Goal: Transaction & Acquisition: Purchase product/service

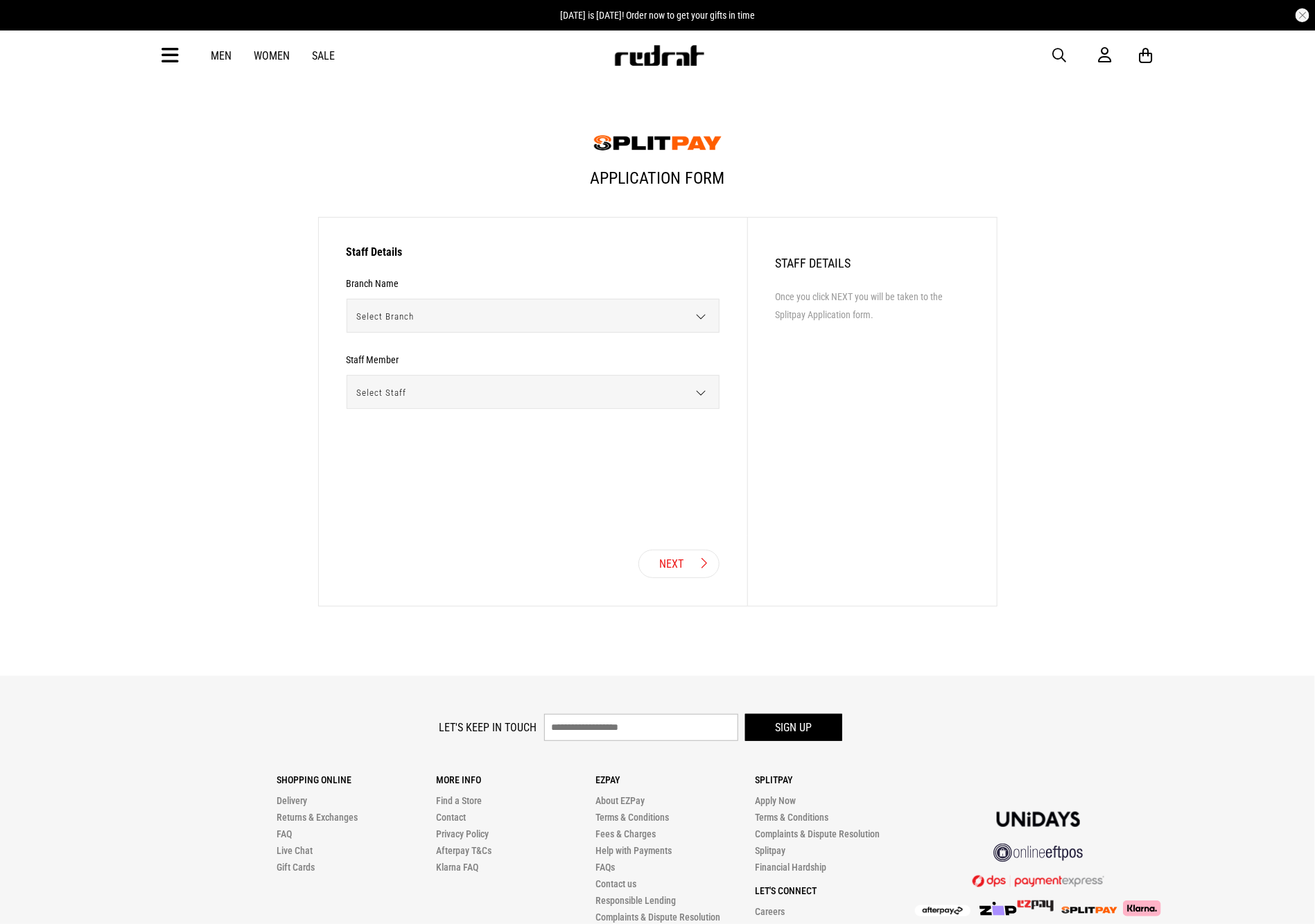
click at [587, 316] on span "Select Branch" at bounding box center [529, 316] width 362 height 34
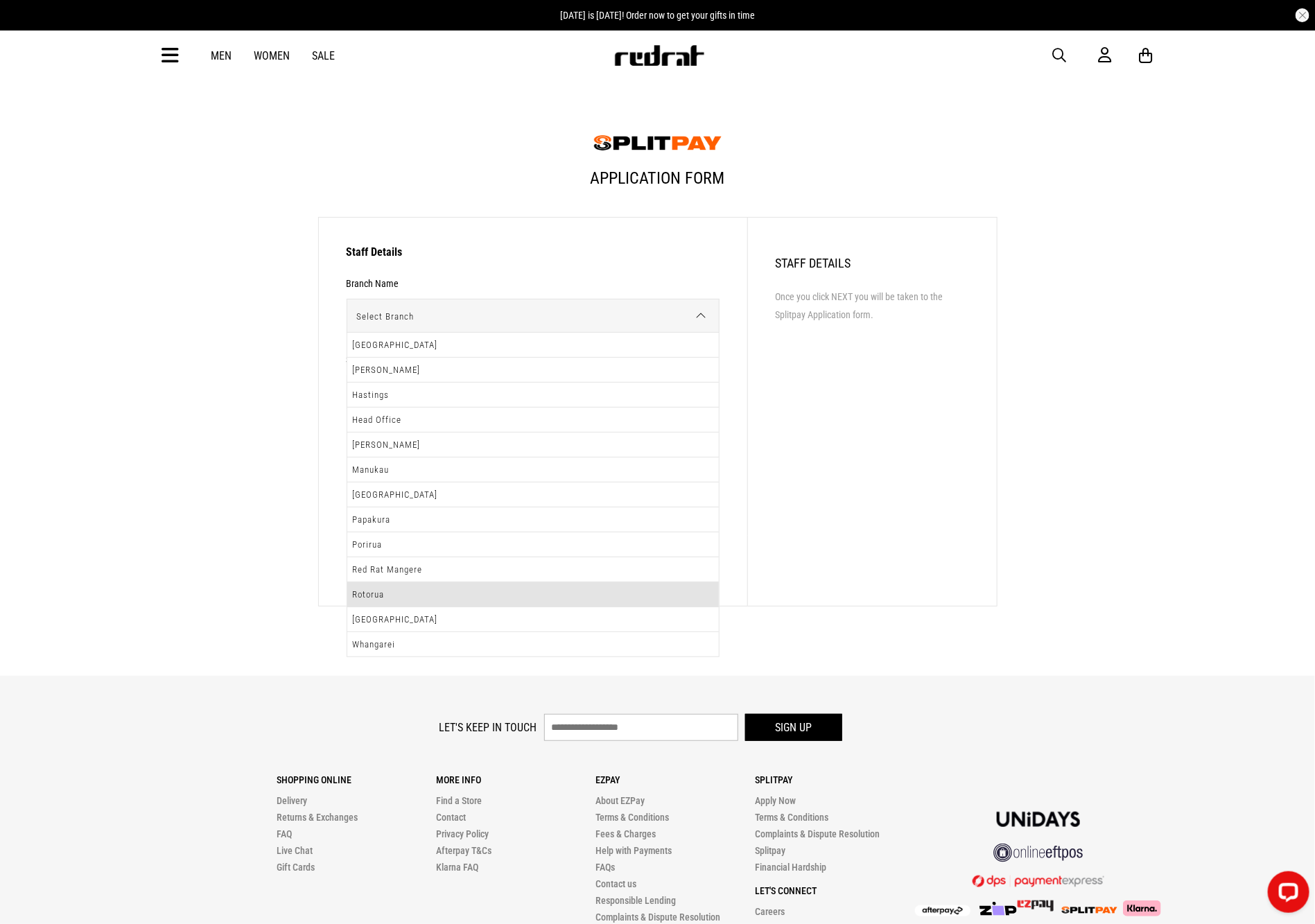
click at [397, 595] on li "Rotorua" at bounding box center [533, 595] width 371 height 25
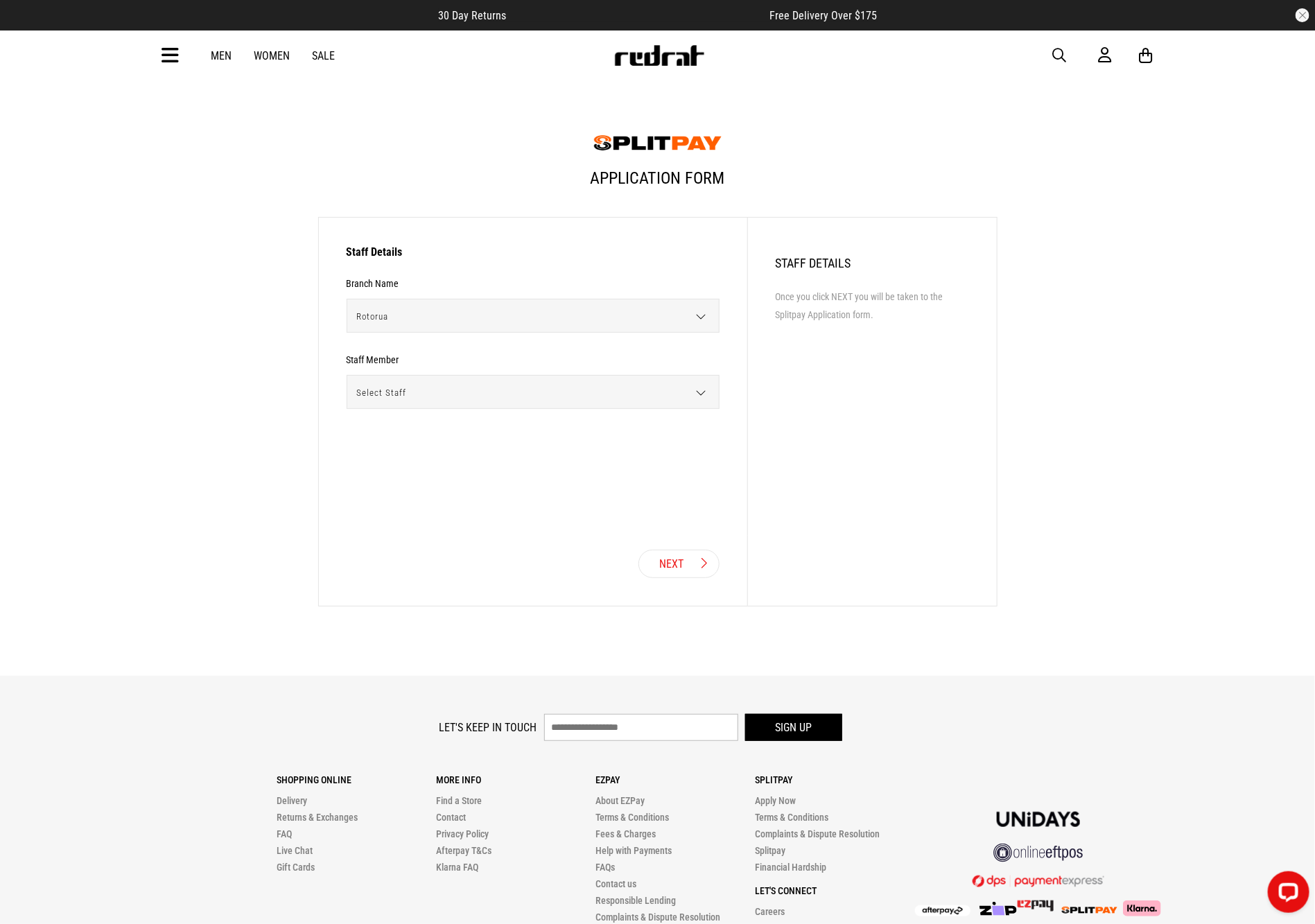
click at [556, 393] on span "Select Staff" at bounding box center [529, 392] width 362 height 34
click at [516, 304] on span "Rotorua" at bounding box center [529, 316] width 362 height 34
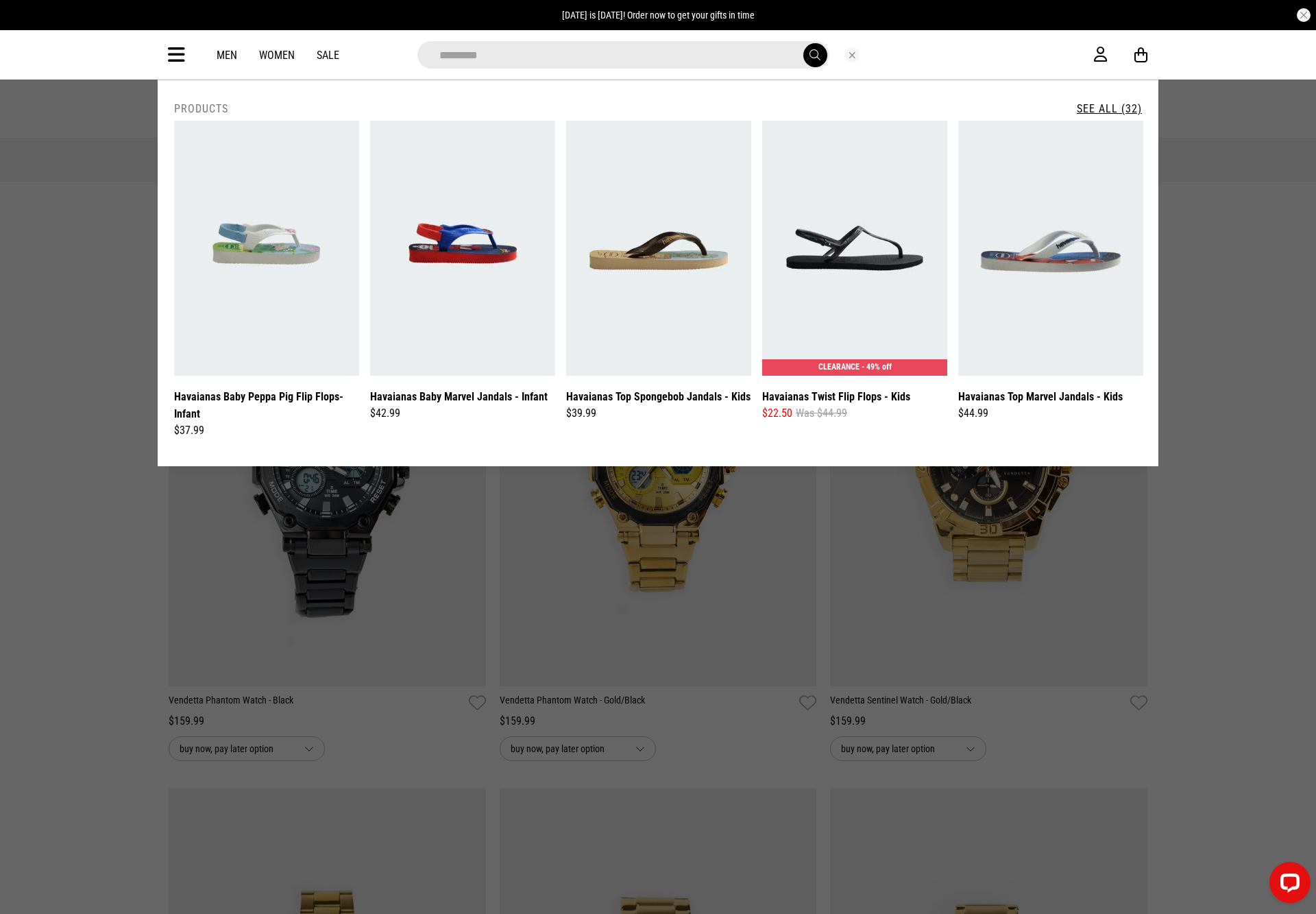
type input "*********"
click at [803, 43] on button "submit" at bounding box center [815, 55] width 24 height 24
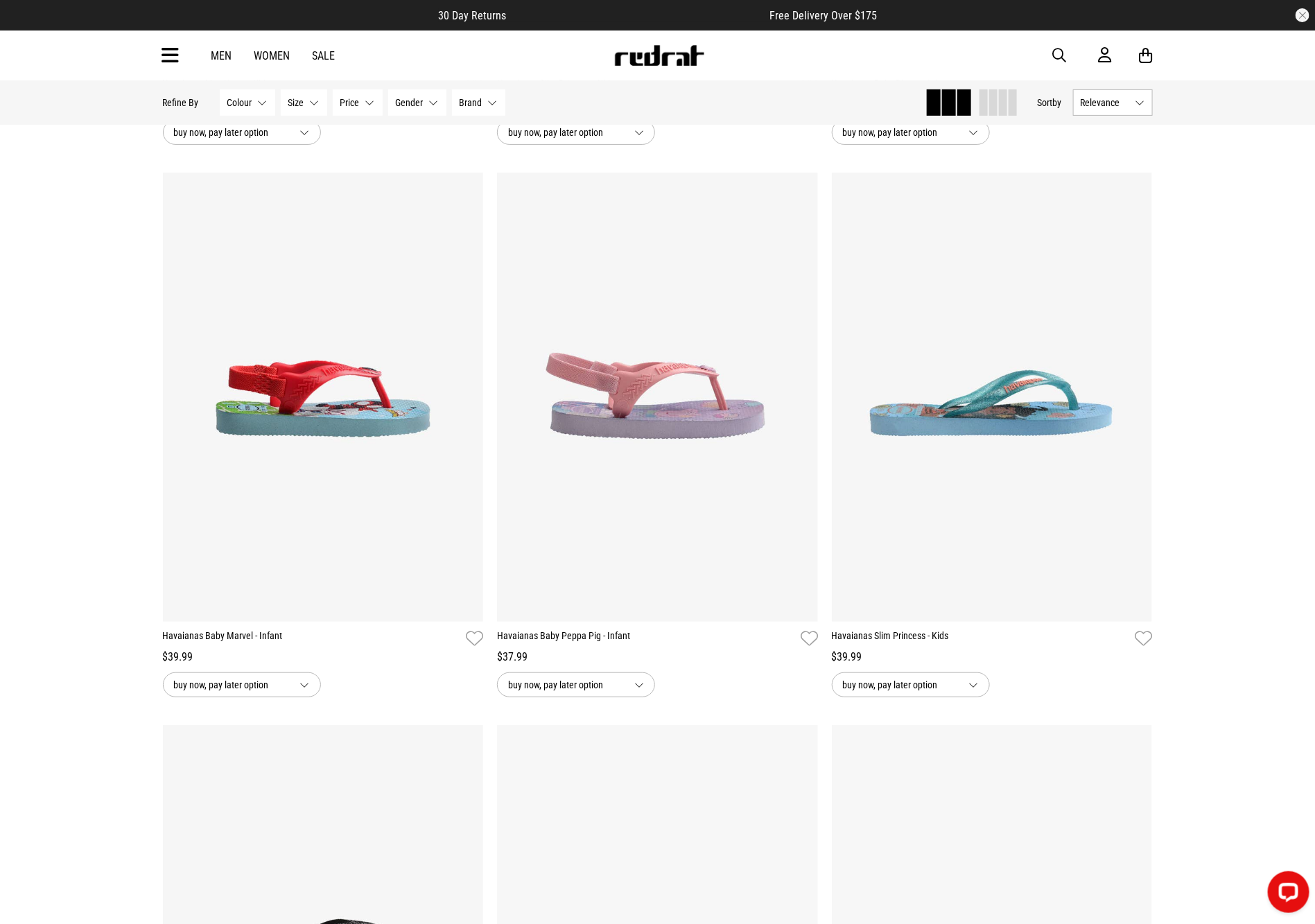
scroll to position [2832, 0]
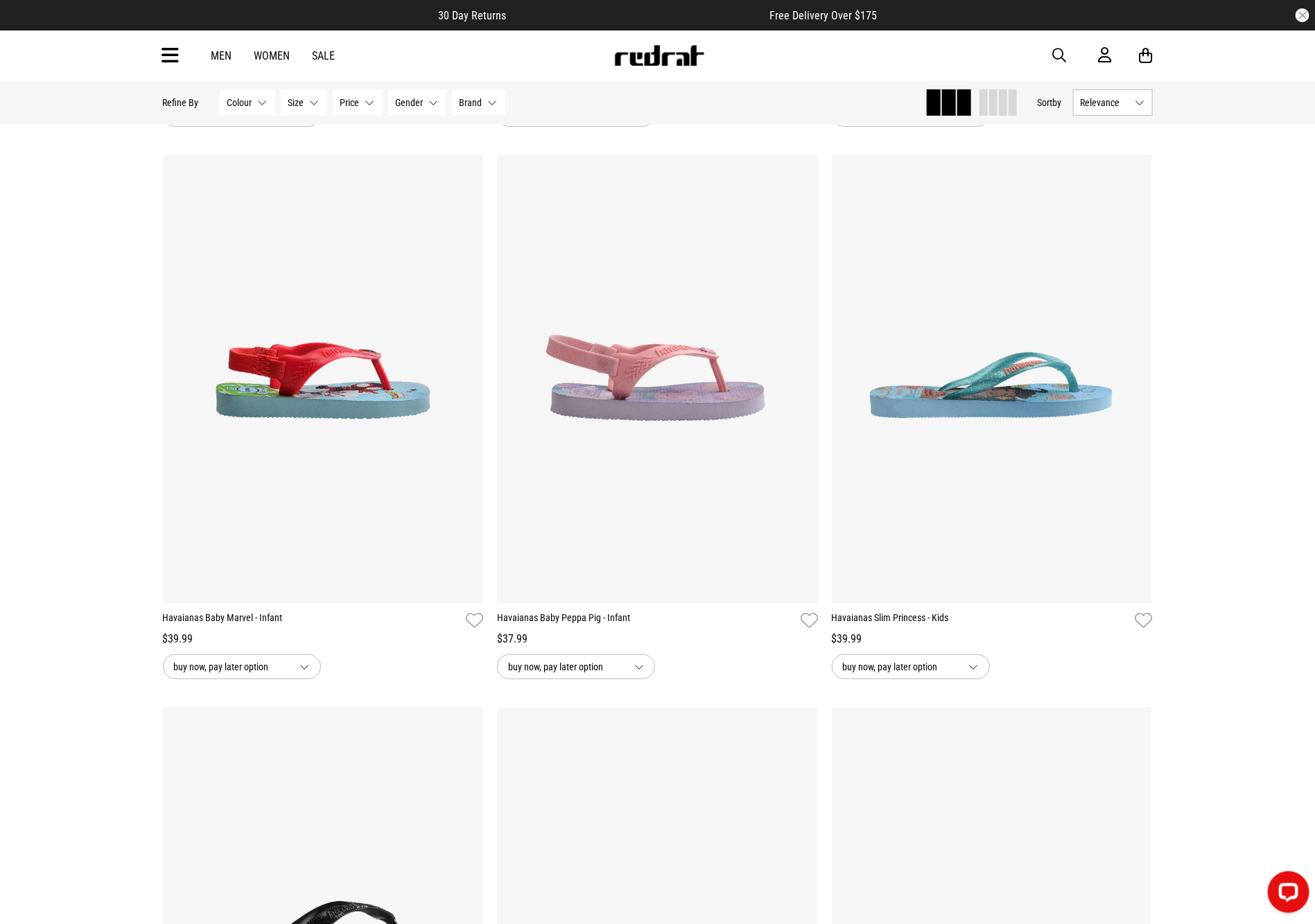
drag, startPoint x: 1321, startPoint y: 135, endPoint x: 1291, endPoint y: 619, distance: 484.9
click at [668, 425] on img at bounding box center [657, 380] width 321 height 449
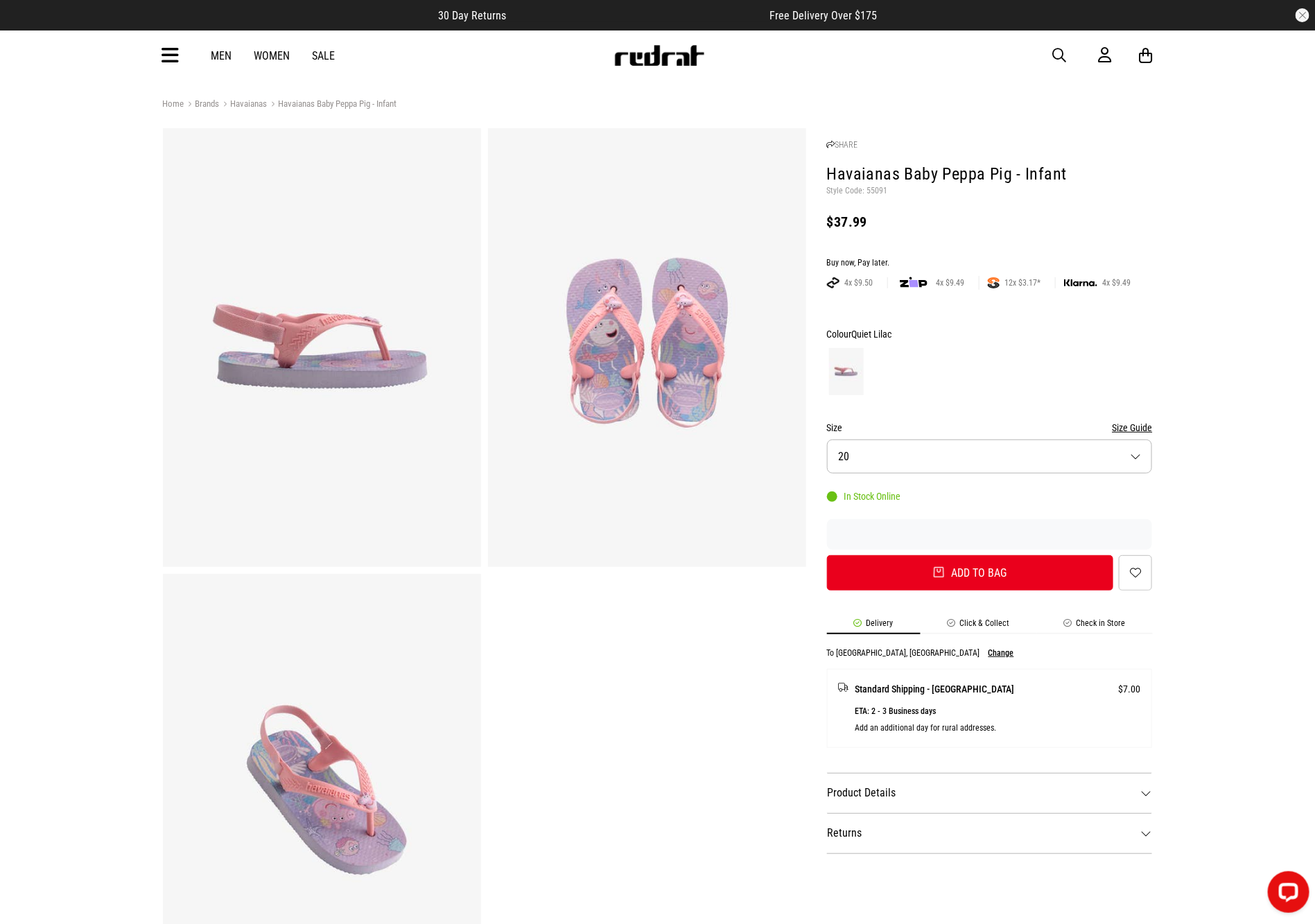
drag, startPoint x: 1063, startPoint y: 58, endPoint x: 1036, endPoint y: 54, distance: 27.3
click at [1041, 54] on div "Men Women Sale Sign in New Back Footwear Back Mens Back Womens Back Youth & Kid…" at bounding box center [658, 55] width 1012 height 50
click at [1062, 55] on span "button" at bounding box center [1060, 56] width 13 height 17
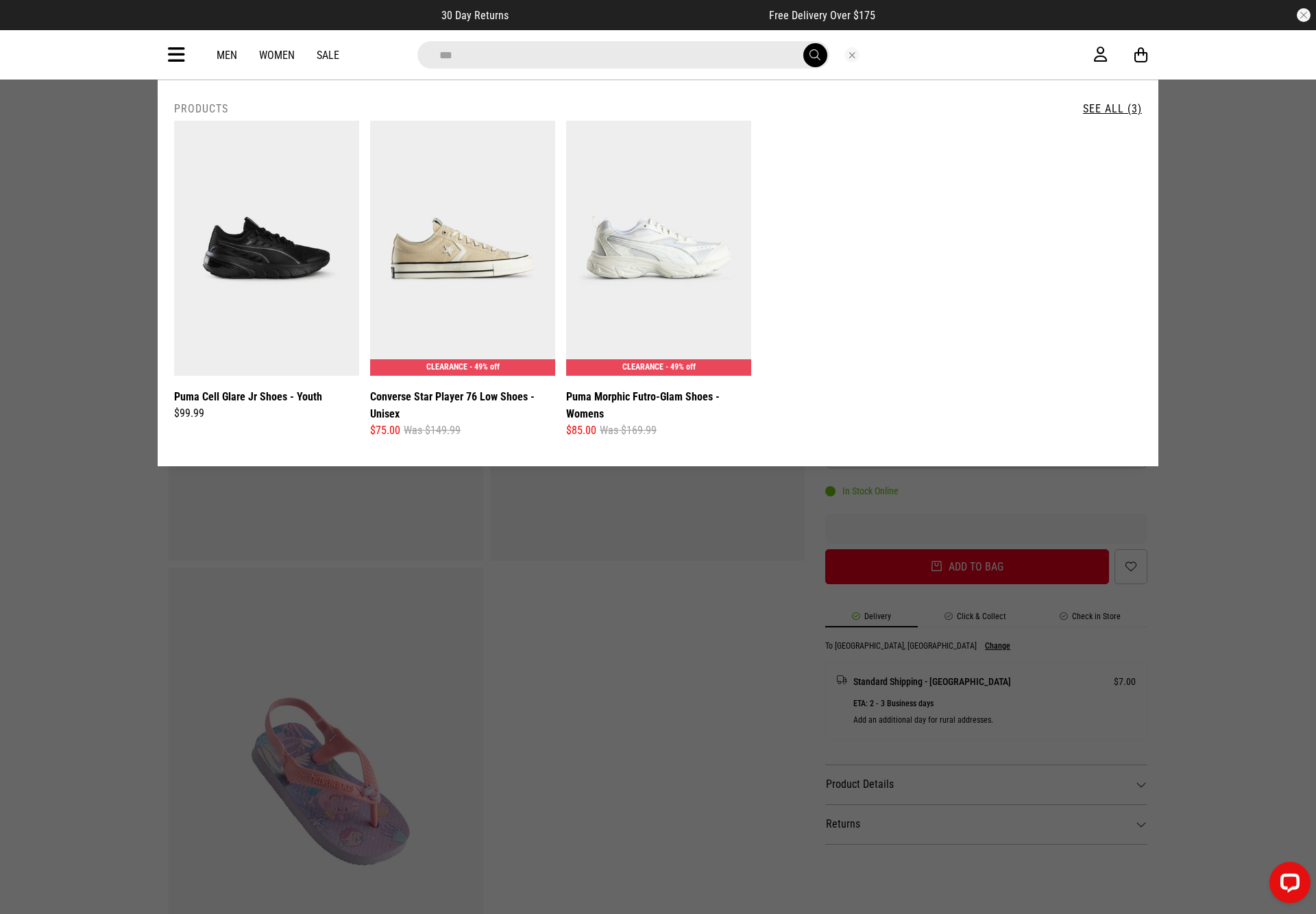
type input "*******"
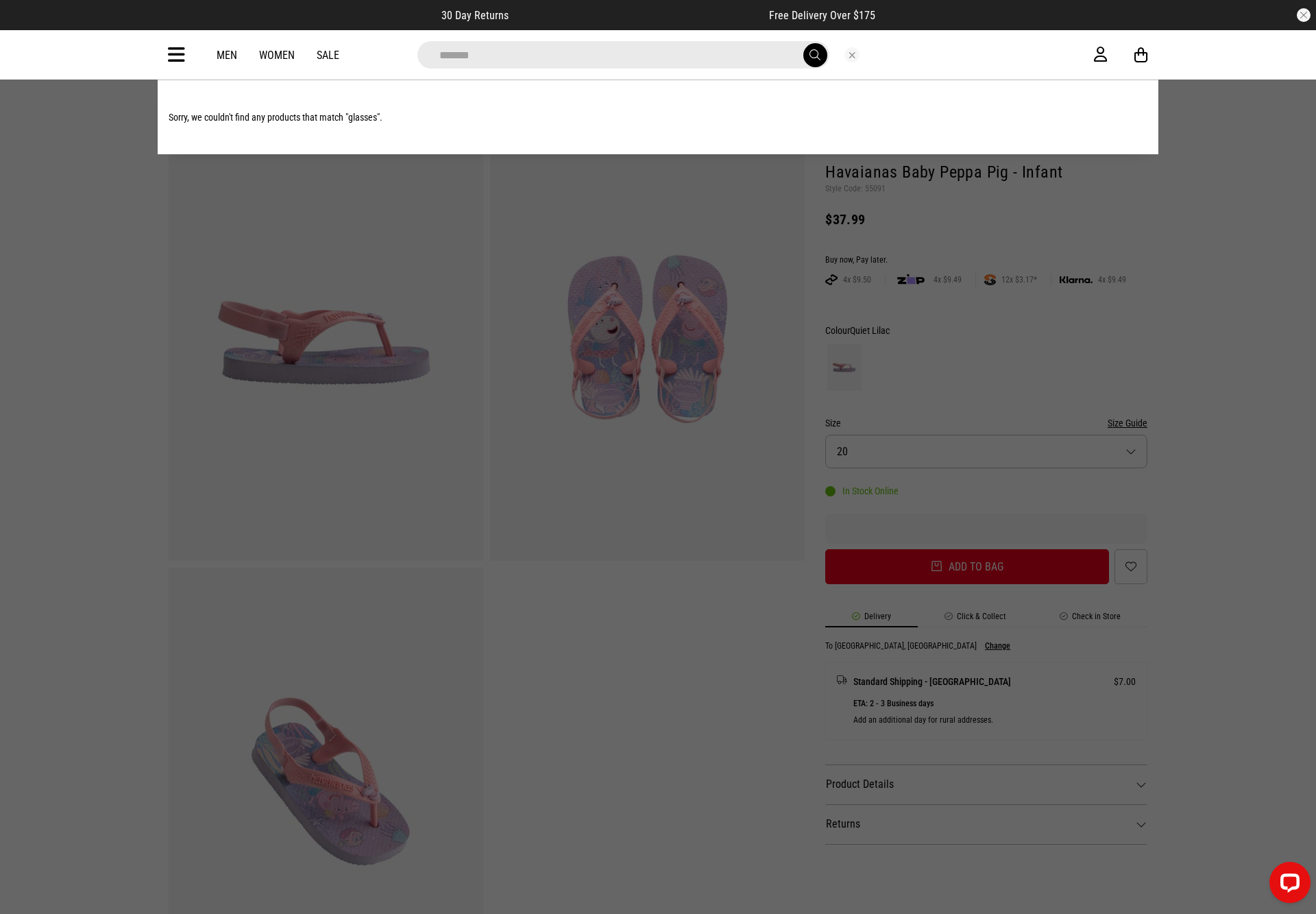
click at [179, 60] on icon at bounding box center [176, 55] width 17 height 22
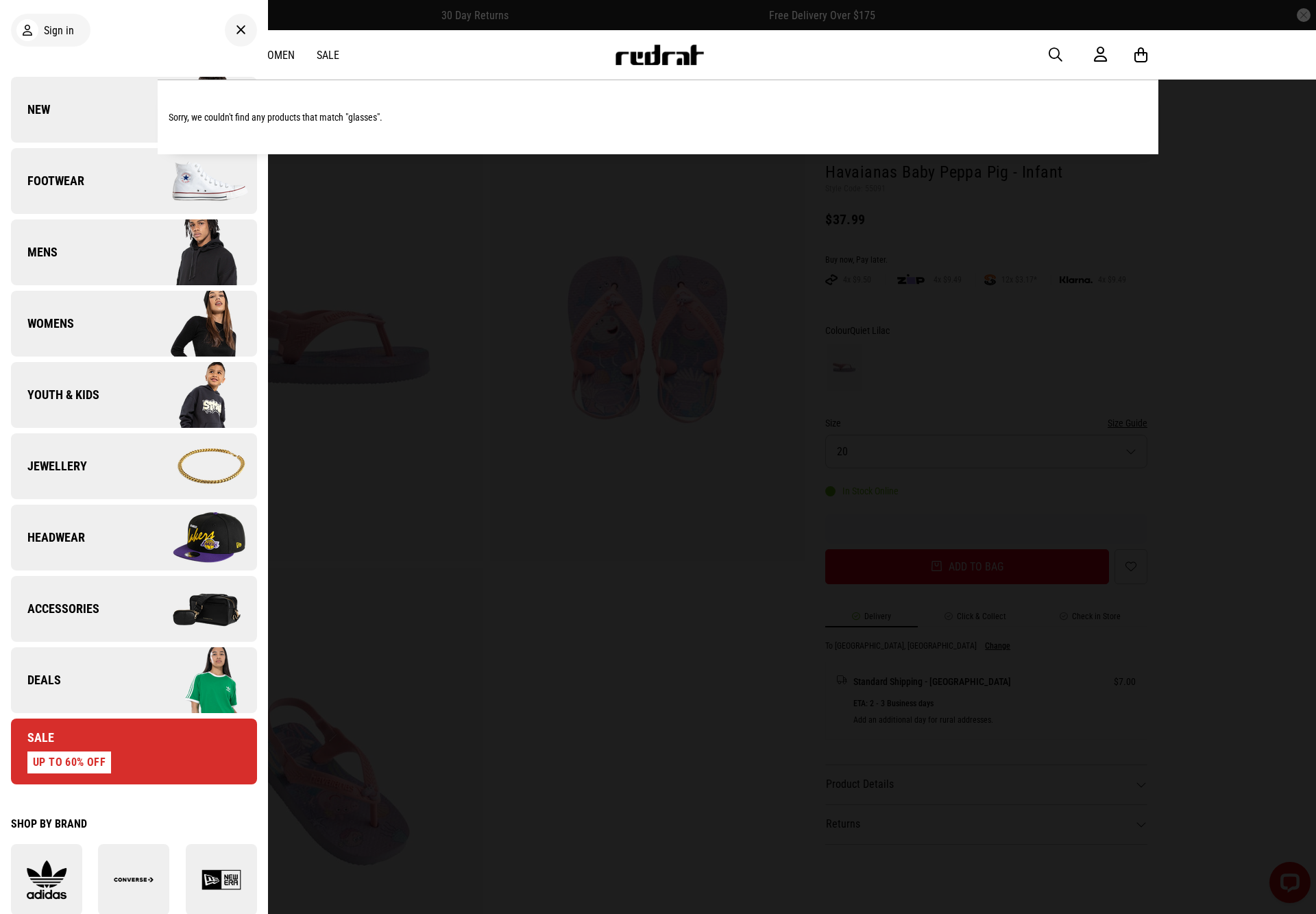
click at [142, 611] on img at bounding box center [195, 609] width 122 height 68
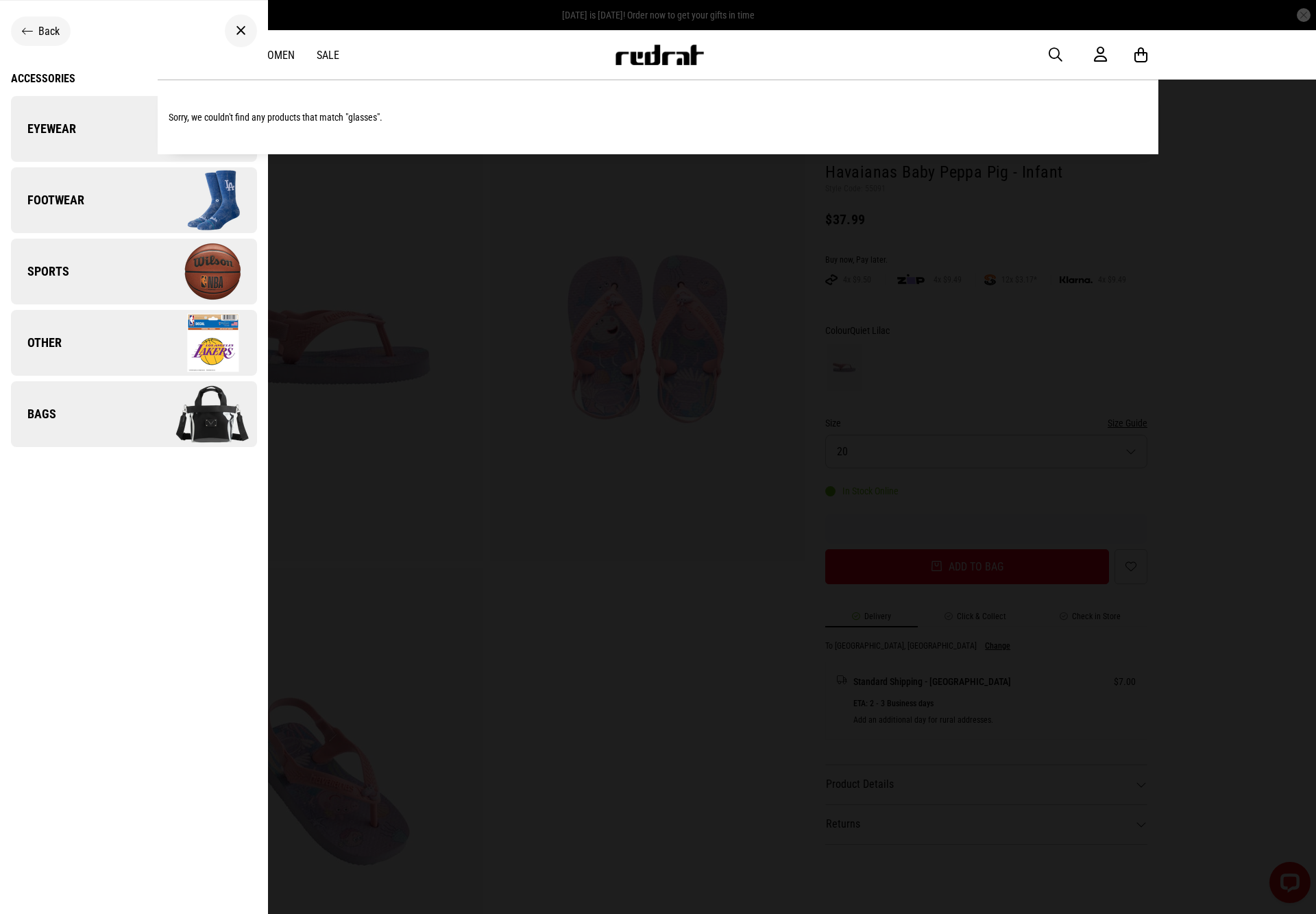
click at [81, 132] on link "Eyewear" at bounding box center [134, 128] width 246 height 66
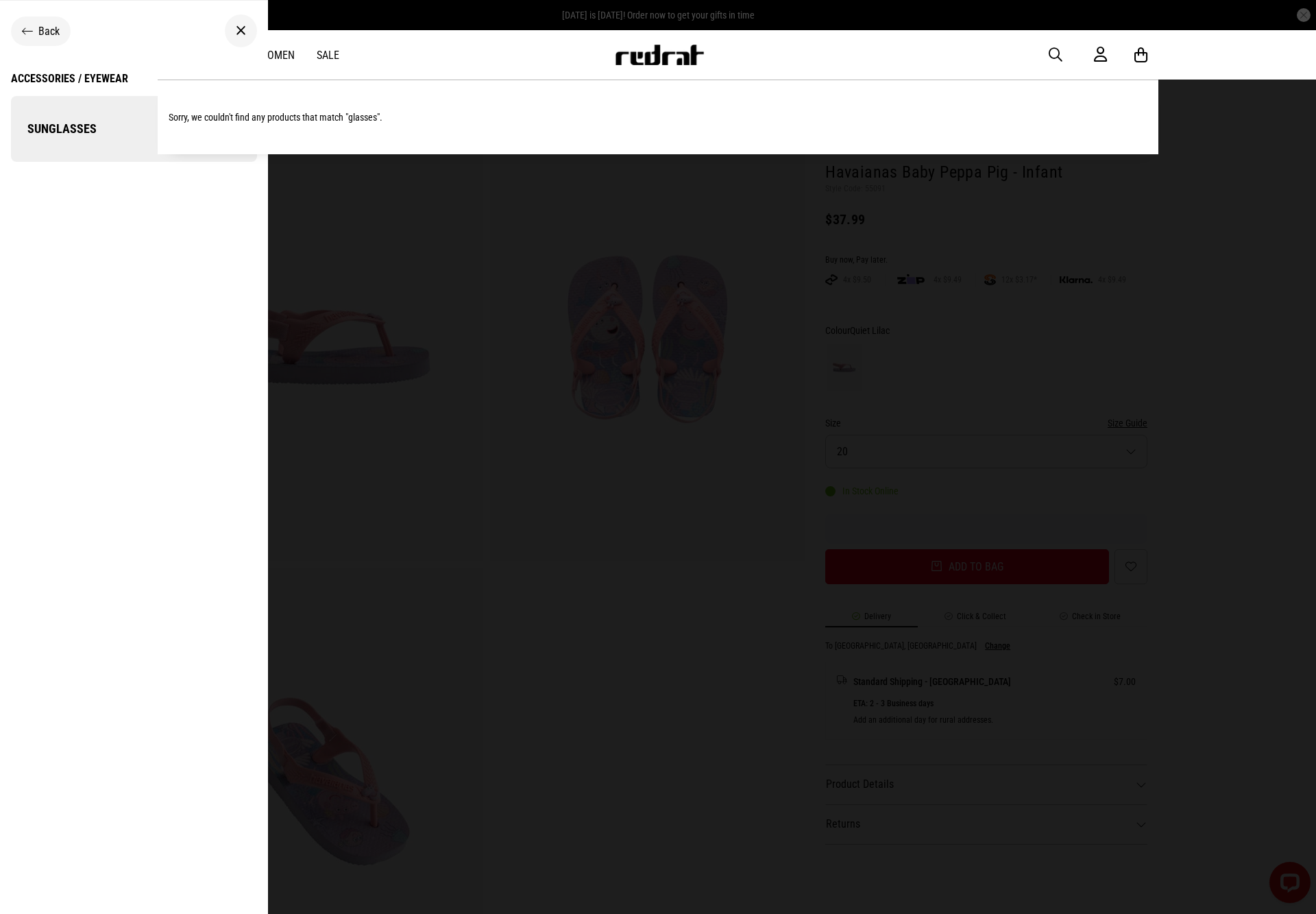
click at [68, 134] on span "Sunglasses" at bounding box center [53, 129] width 86 height 17
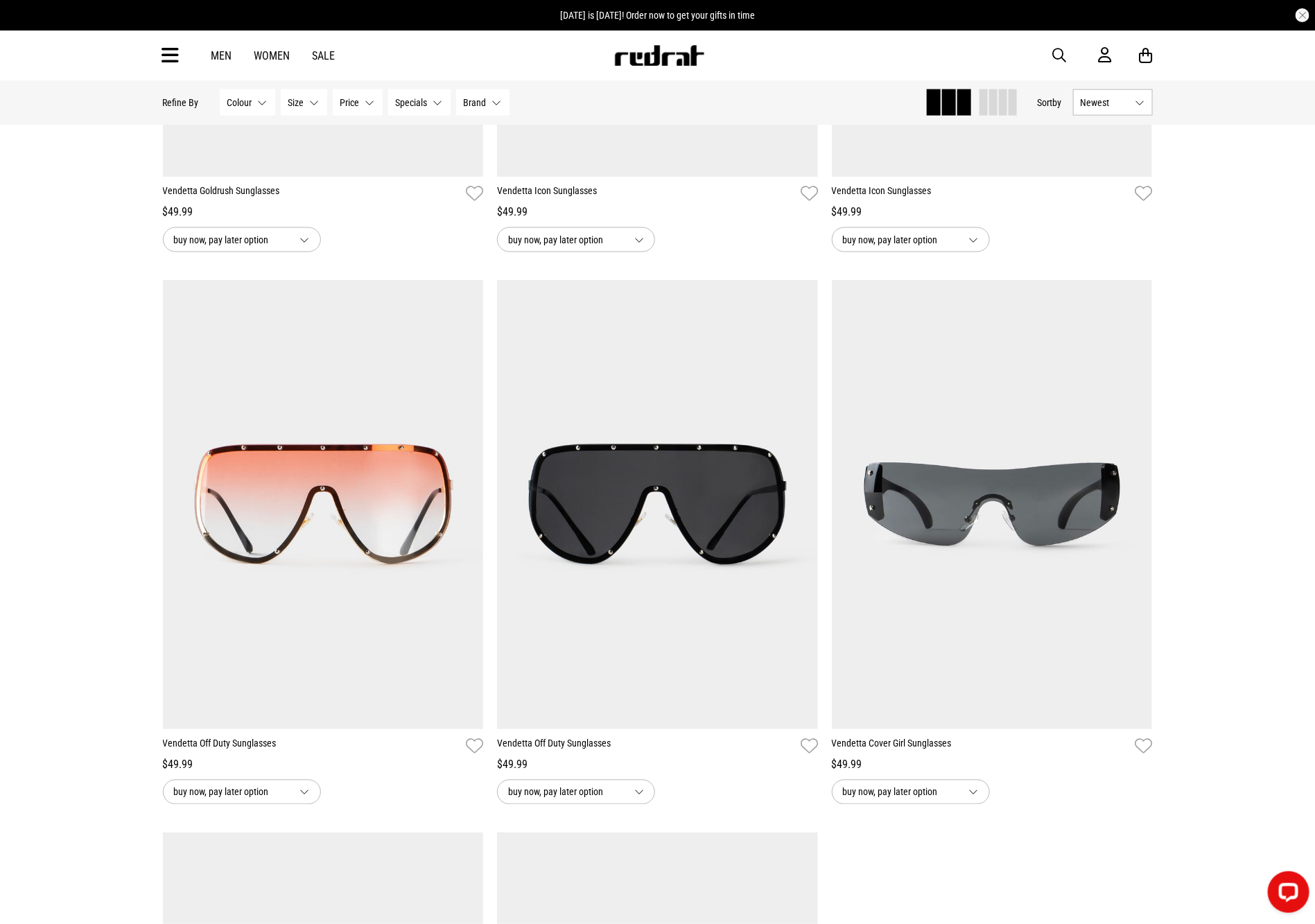
scroll to position [1144, 0]
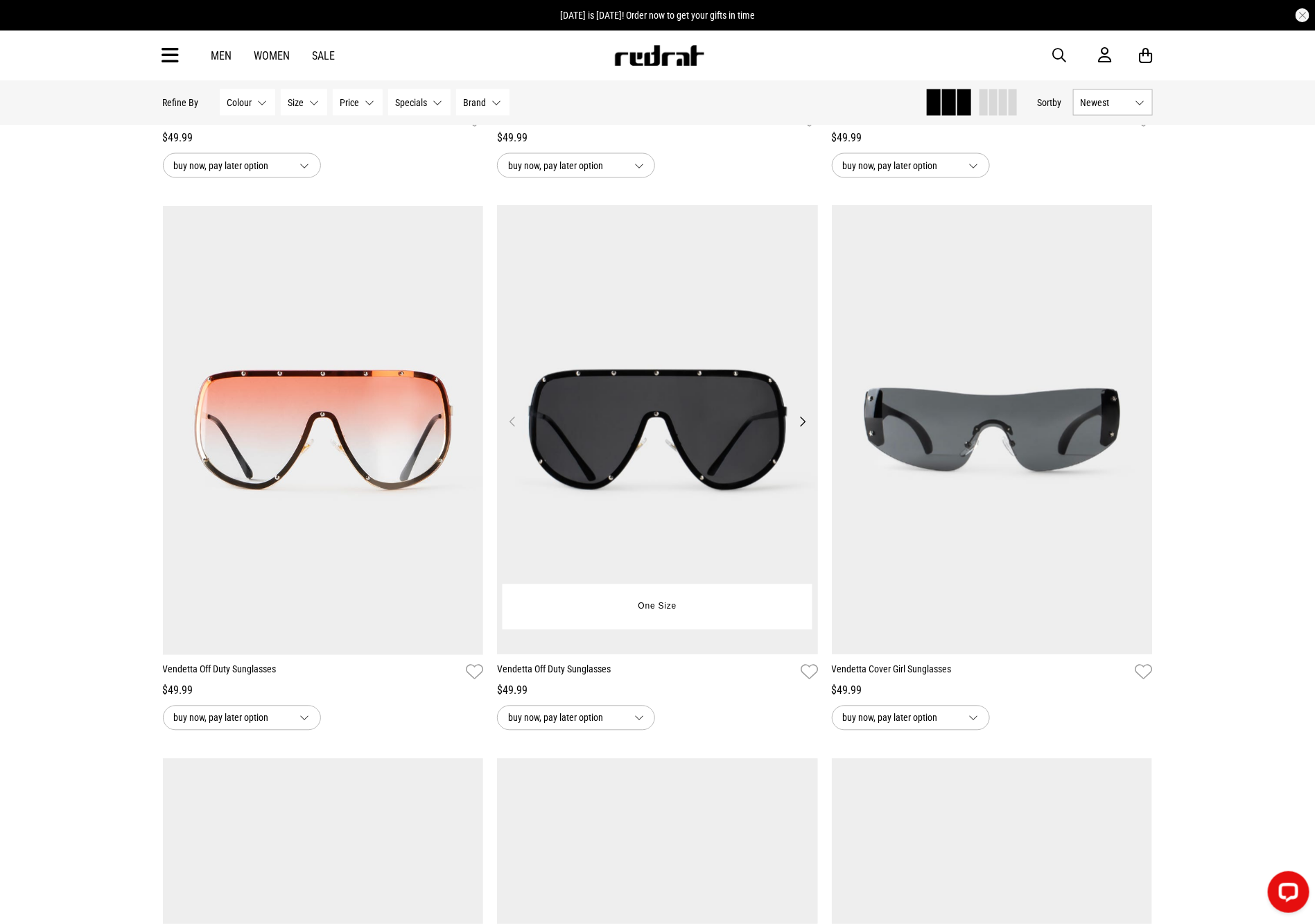
click at [772, 358] on img at bounding box center [657, 431] width 321 height 449
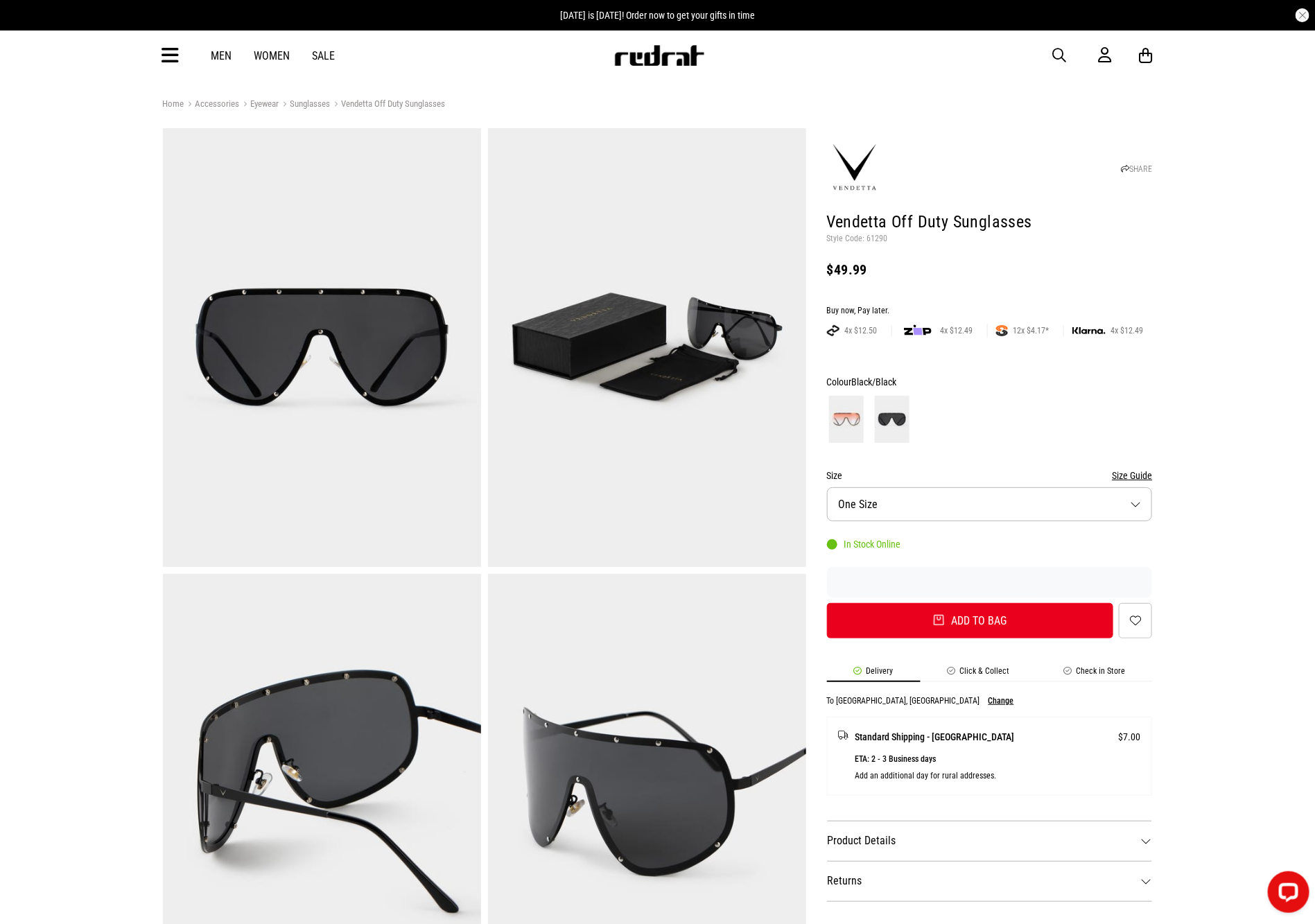
click at [1053, 57] on span "button" at bounding box center [1060, 56] width 13 height 17
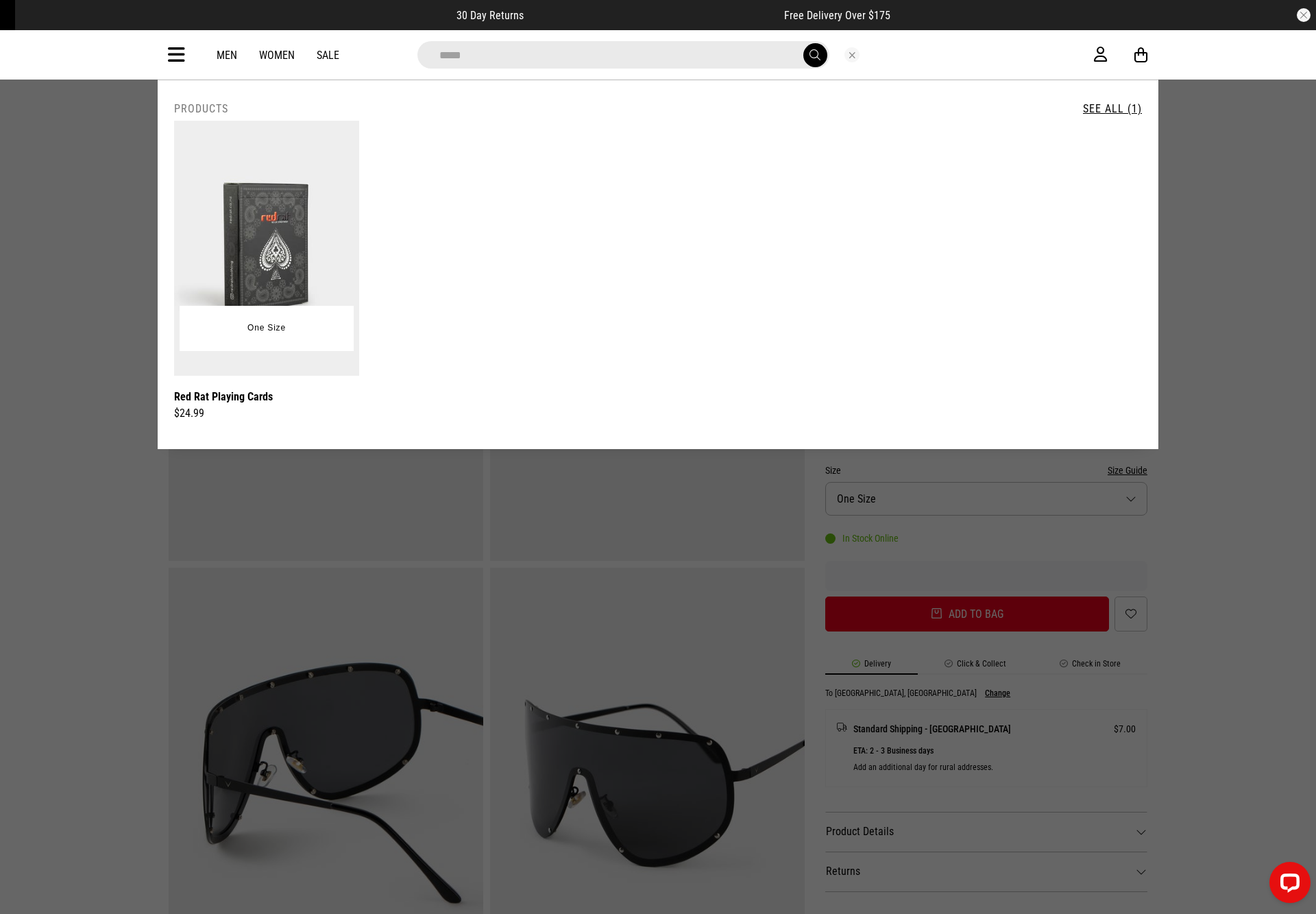
type input "*****"
click at [300, 176] on img at bounding box center [266, 248] width 185 height 255
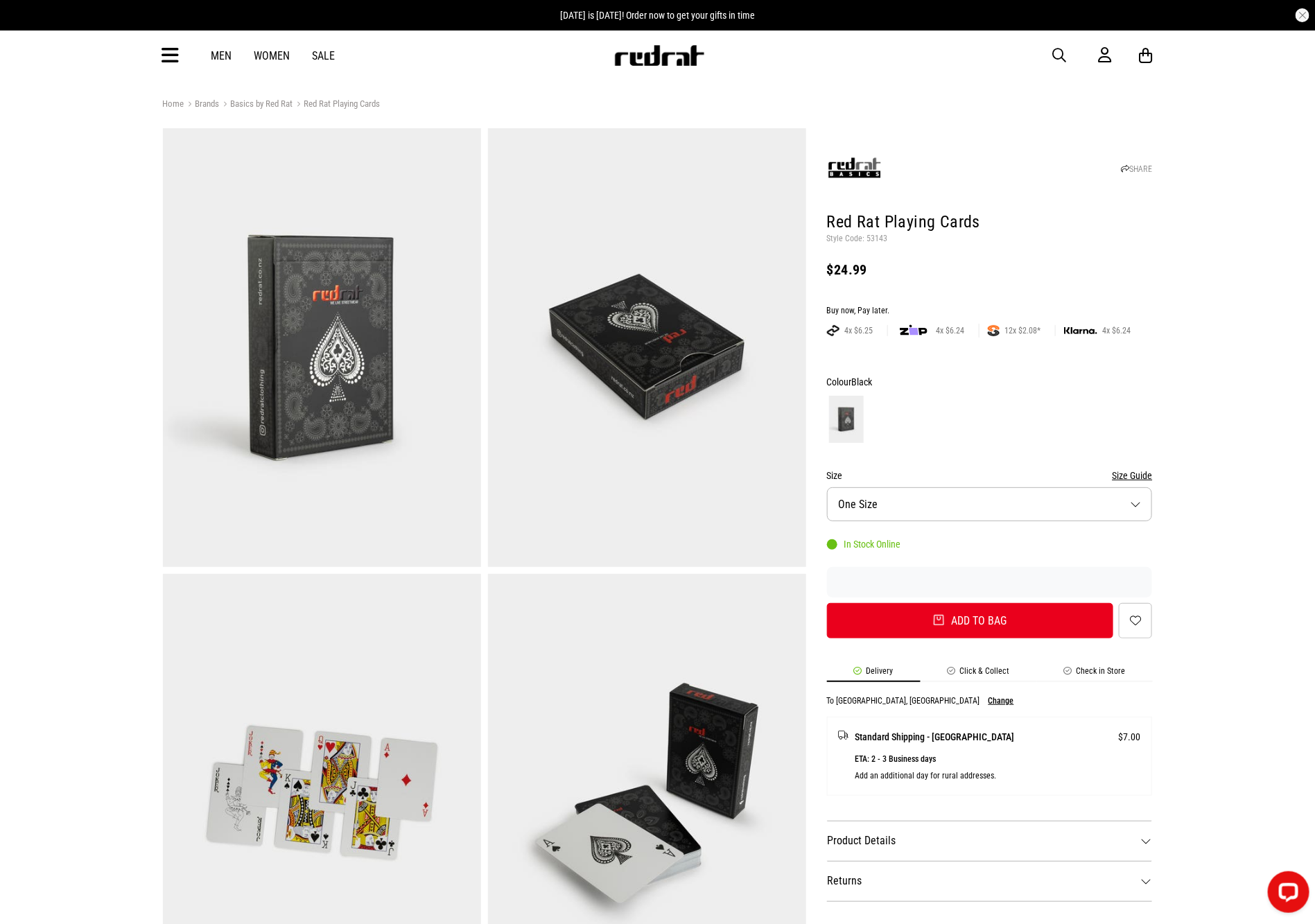
click at [168, 49] on icon at bounding box center [171, 56] width 18 height 23
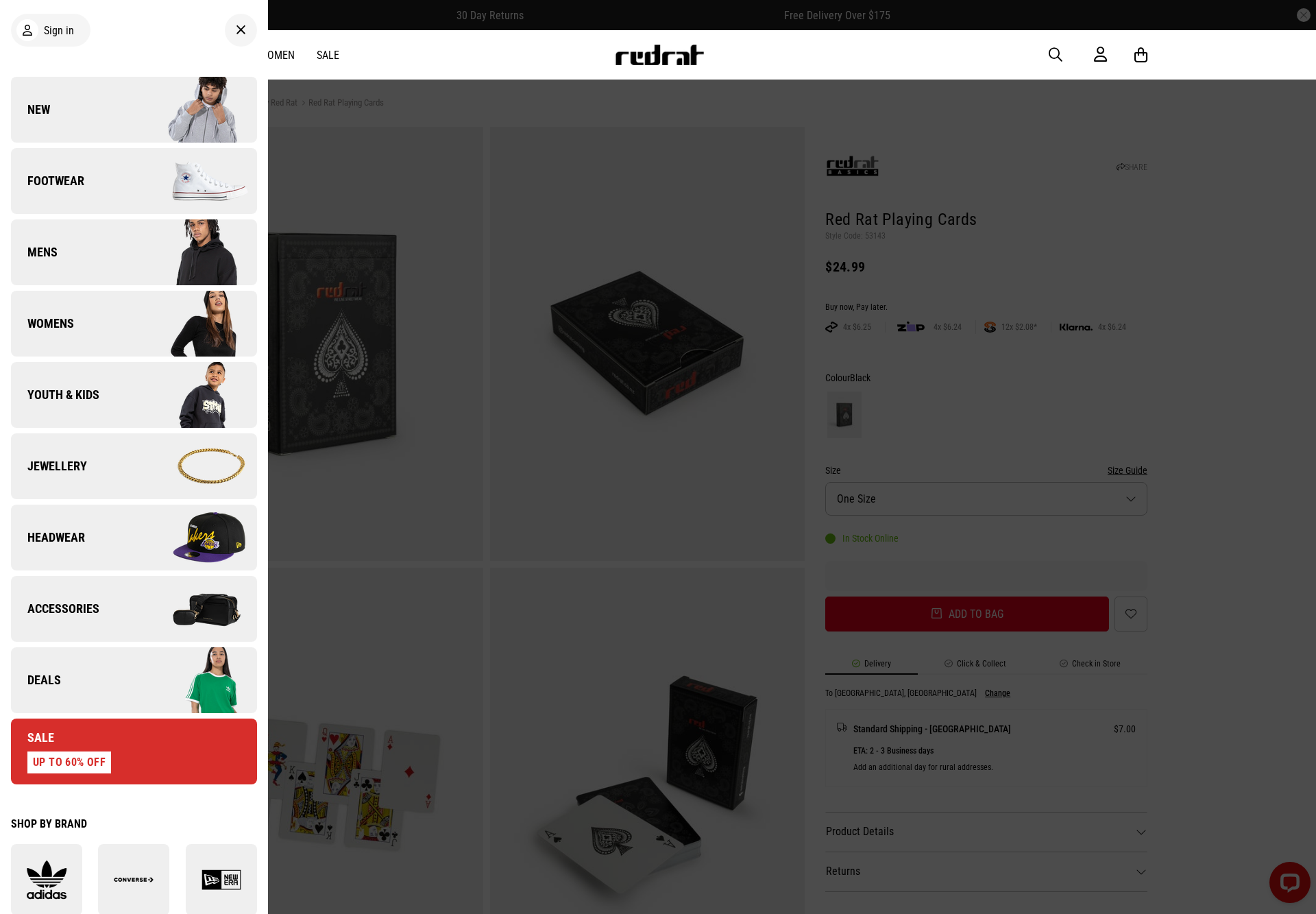
click at [107, 605] on link "Accessories" at bounding box center [134, 609] width 246 height 66
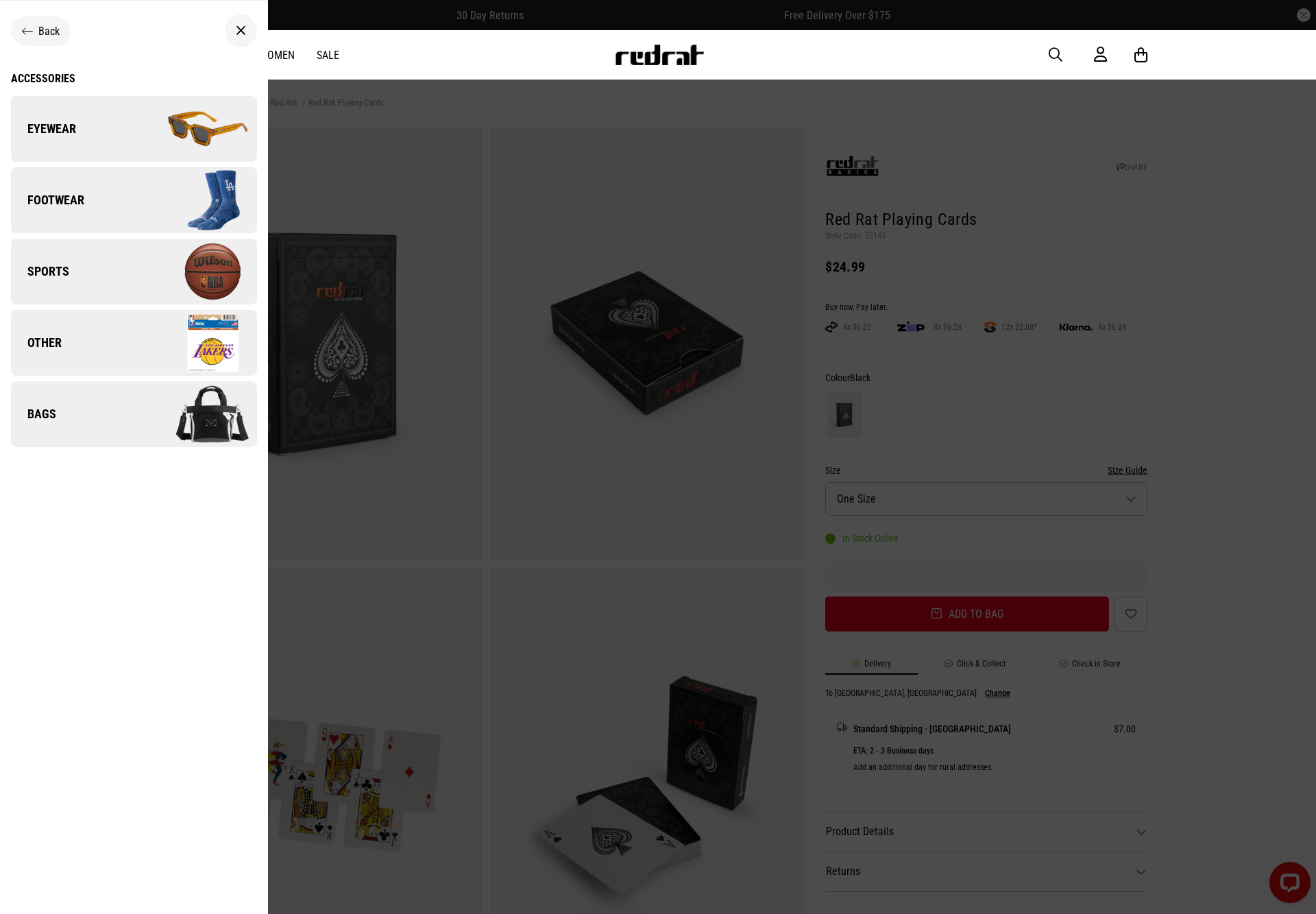
click at [120, 144] on link "Eyewear" at bounding box center [134, 128] width 246 height 66
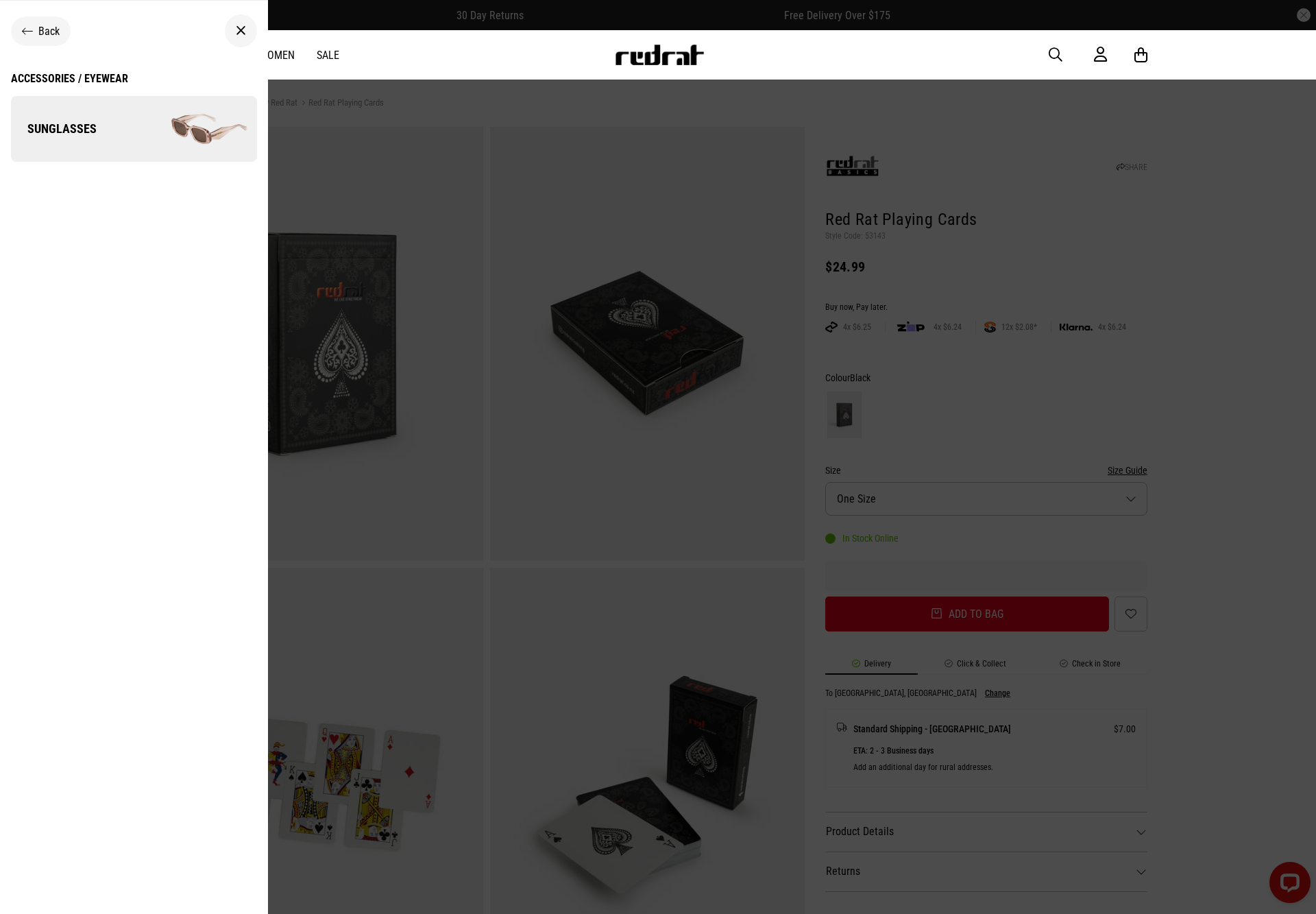
click at [150, 138] on img at bounding box center [195, 129] width 122 height 68
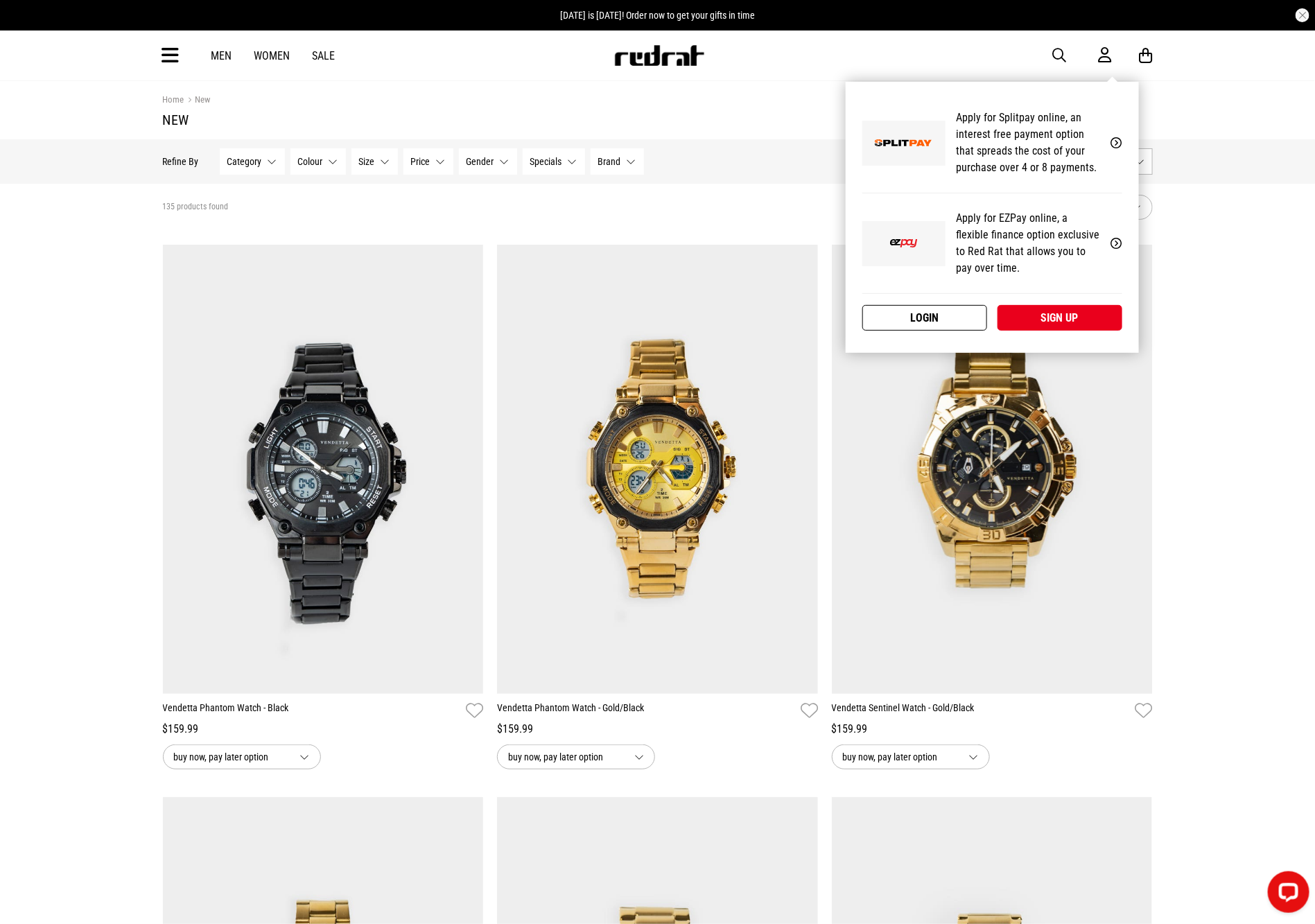
click at [973, 311] on link "Login" at bounding box center [924, 317] width 125 height 25
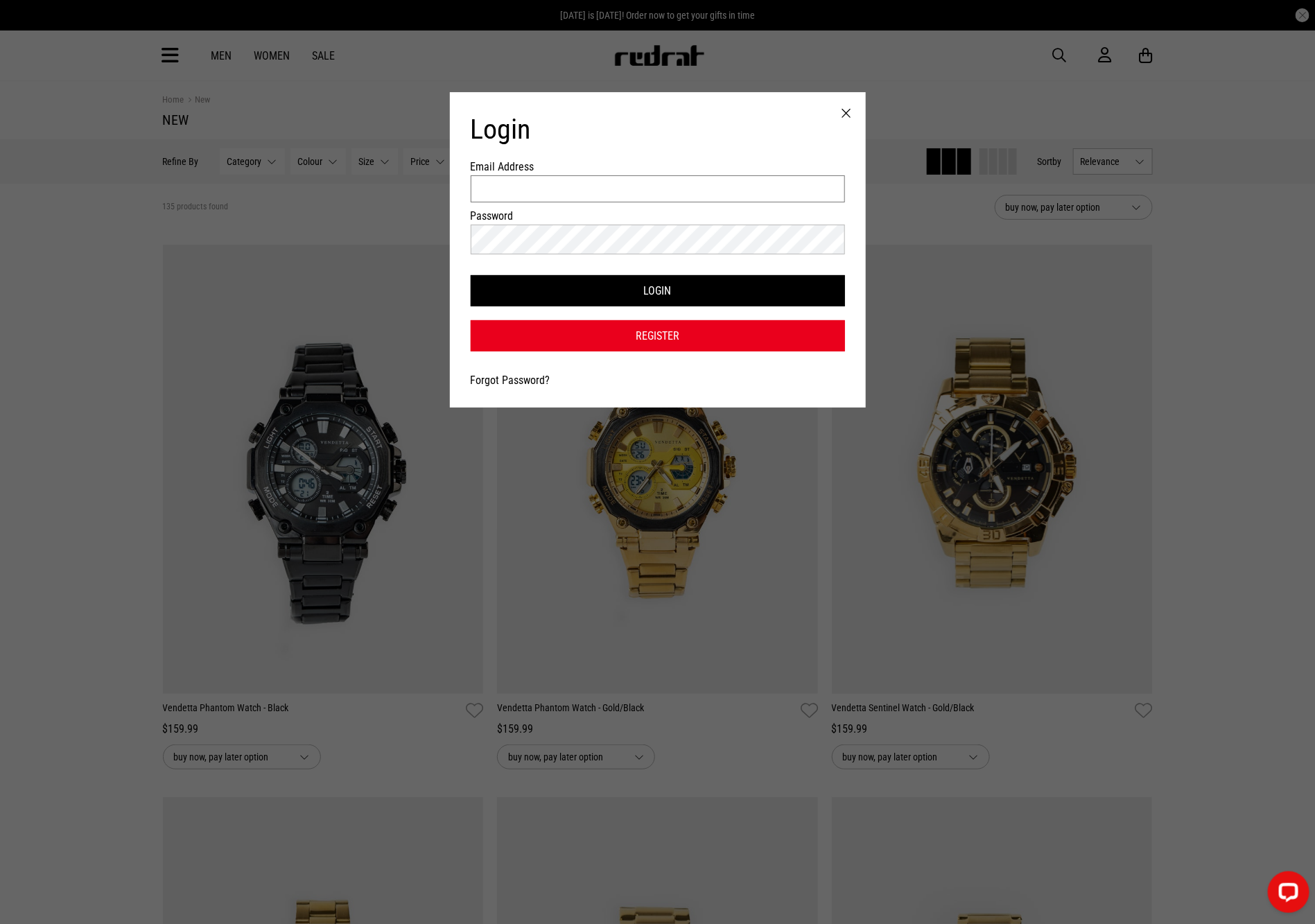
type input "**********"
click at [514, 383] on link "Forgot Password?" at bounding box center [510, 380] width 80 height 13
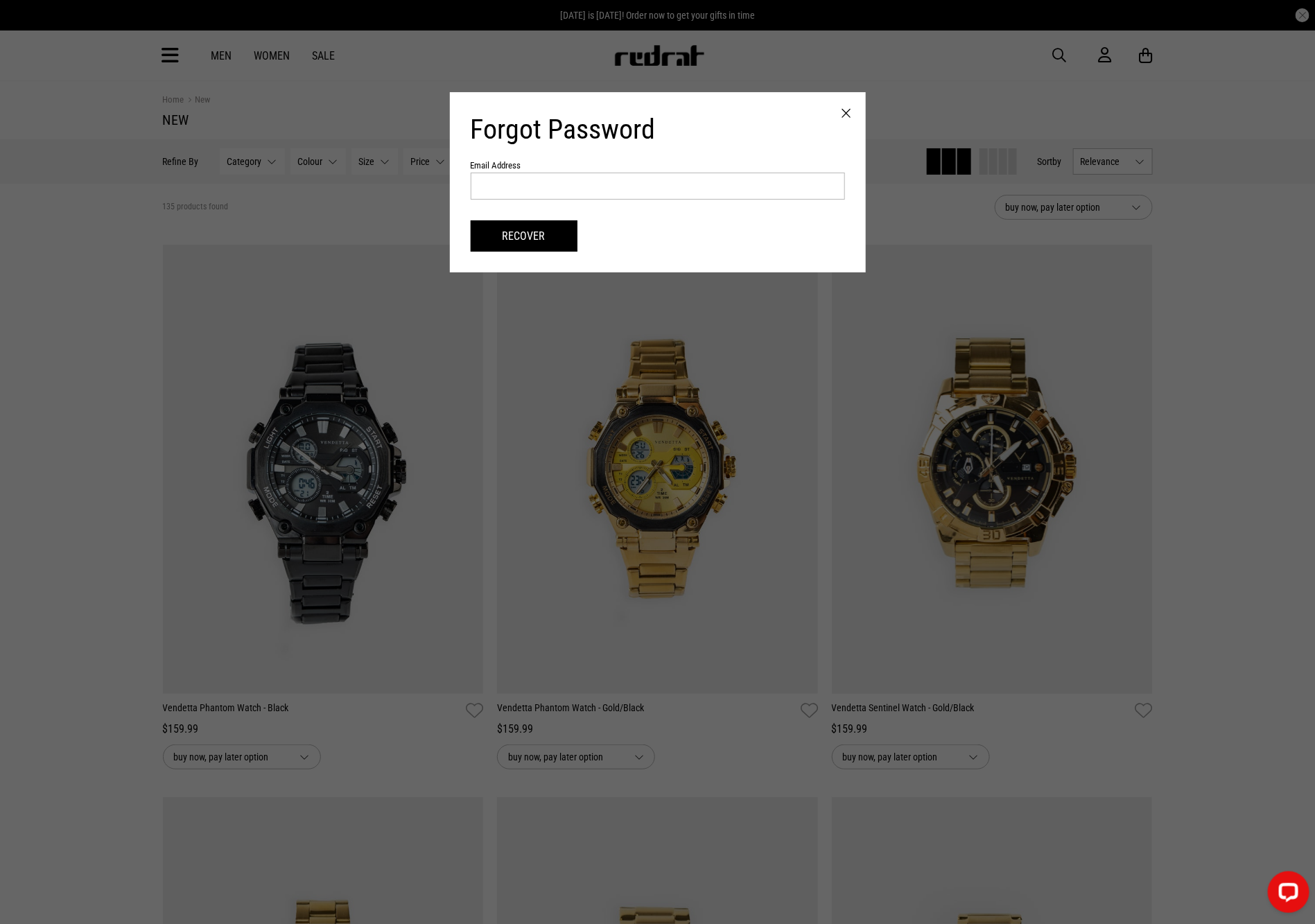
drag, startPoint x: 519, startPoint y: 164, endPoint x: 520, endPoint y: 178, distance: 14.0
click at [519, 175] on form "Forgot Password Email Address Recover" at bounding box center [658, 182] width 375 height 139
click at [524, 186] on input "text" at bounding box center [658, 186] width 375 height 27
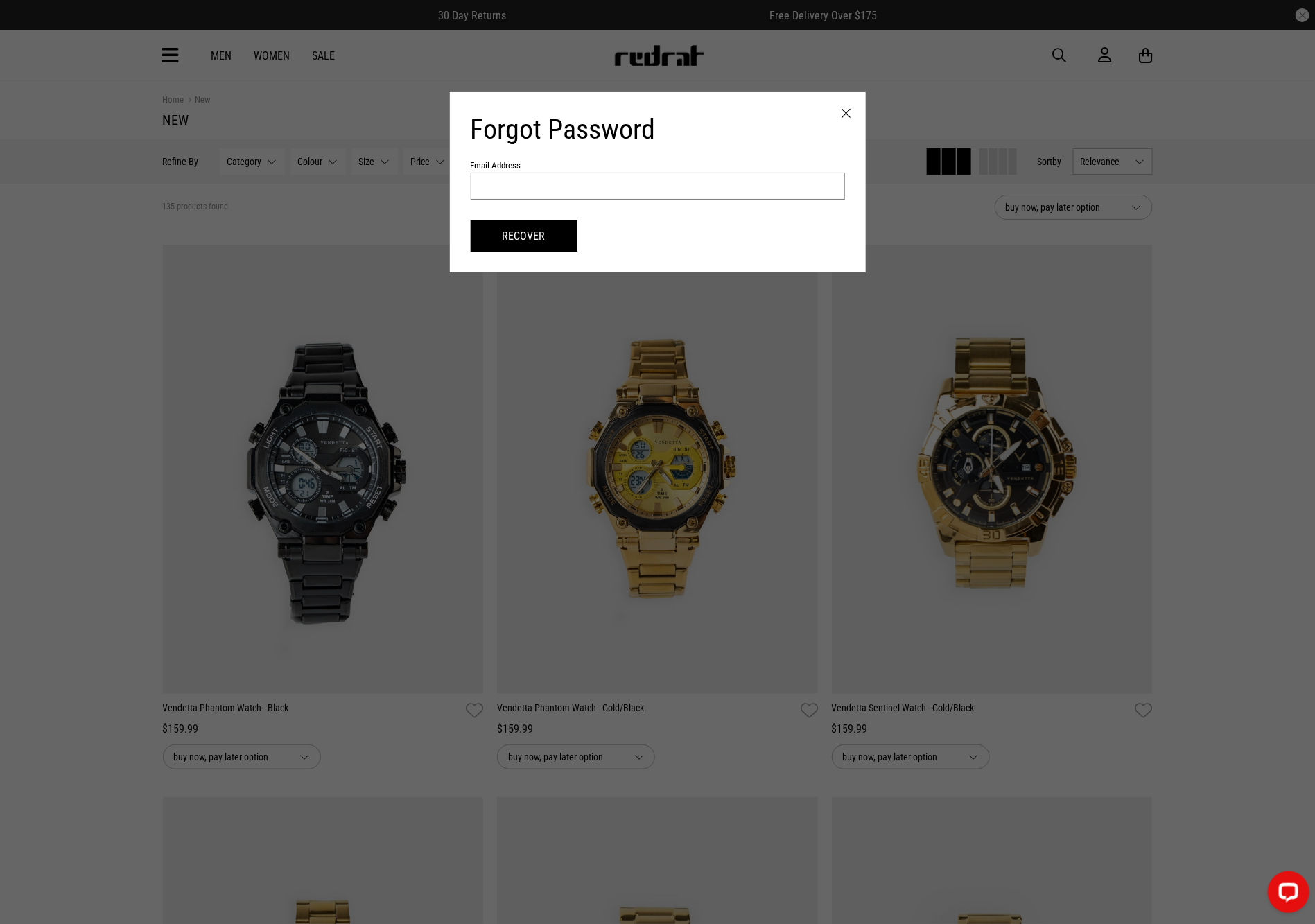
paste input "**********"
type input "**********"
click at [541, 235] on button "Recover" at bounding box center [524, 236] width 107 height 31
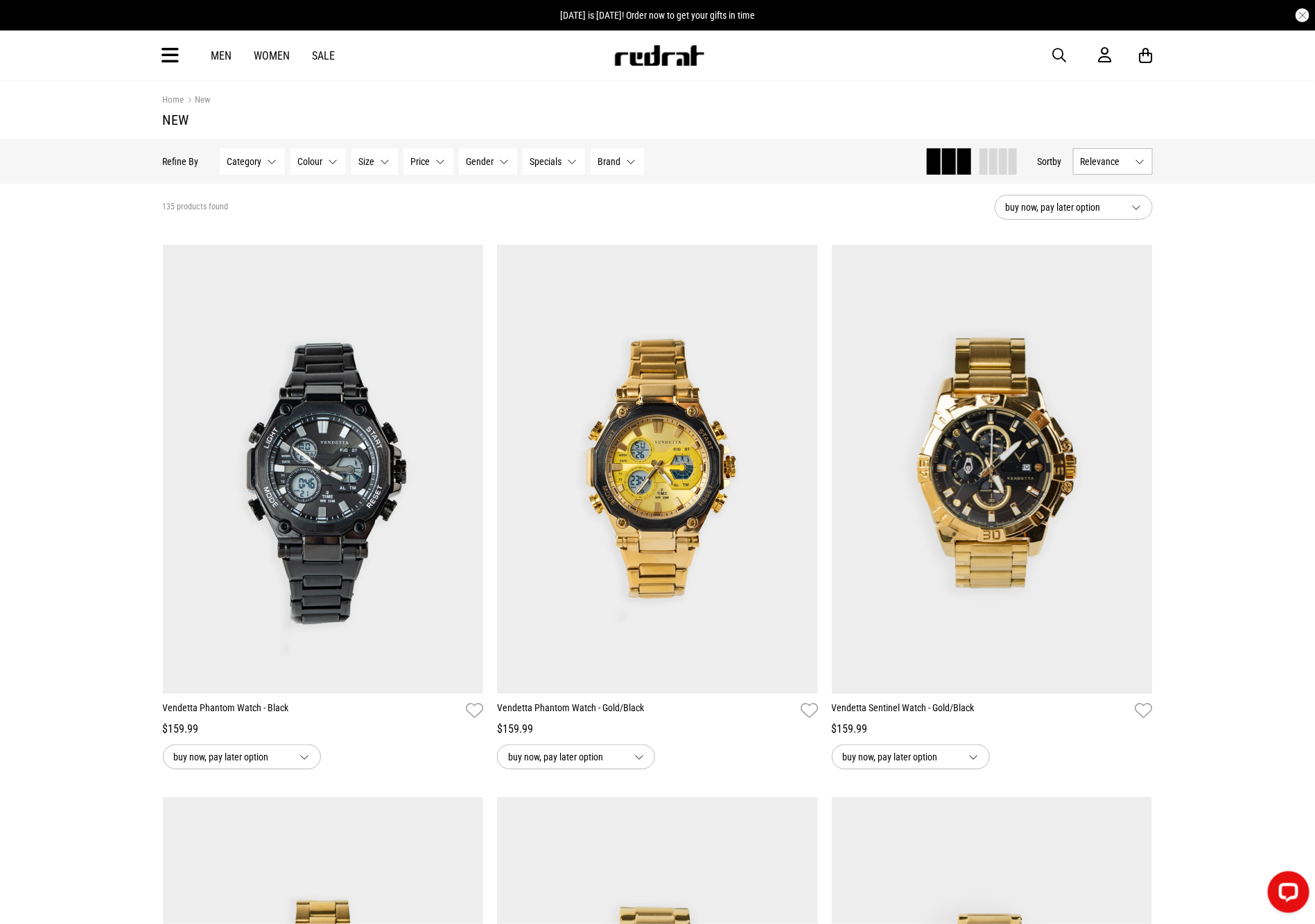
click at [175, 55] on icon at bounding box center [171, 56] width 18 height 23
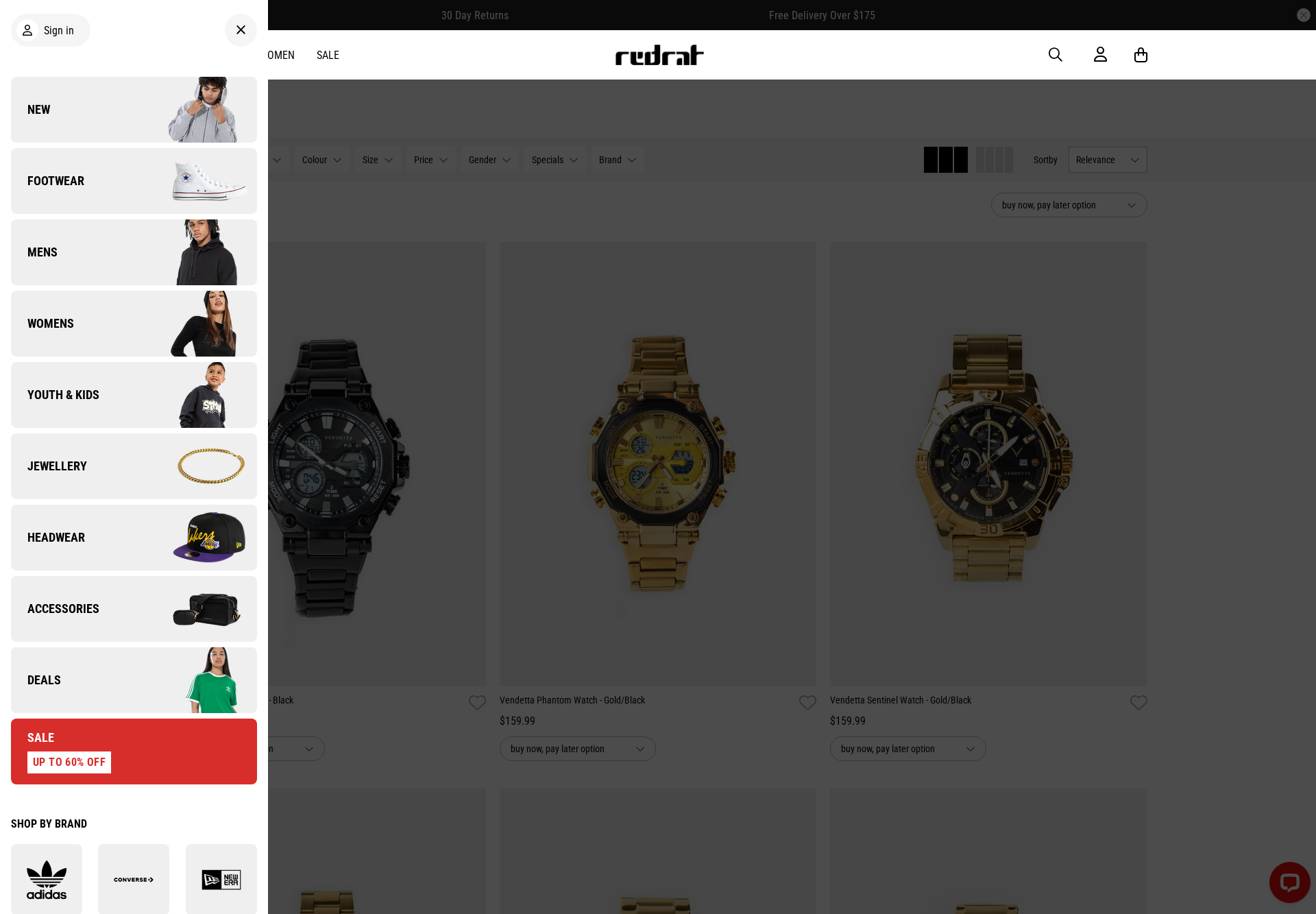
click at [78, 678] on link "Deals" at bounding box center [134, 679] width 246 height 66
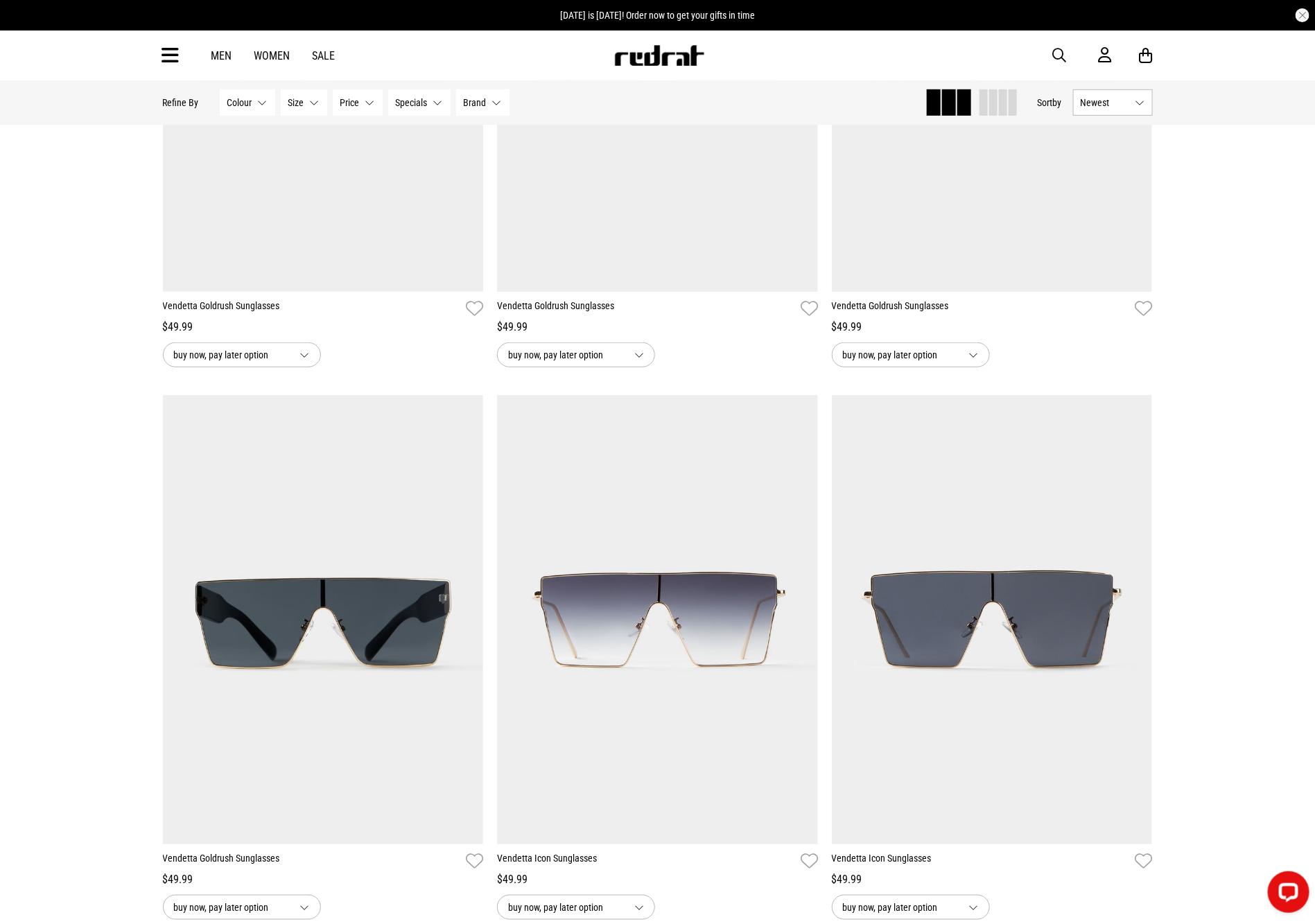
scroll to position [414, 0]
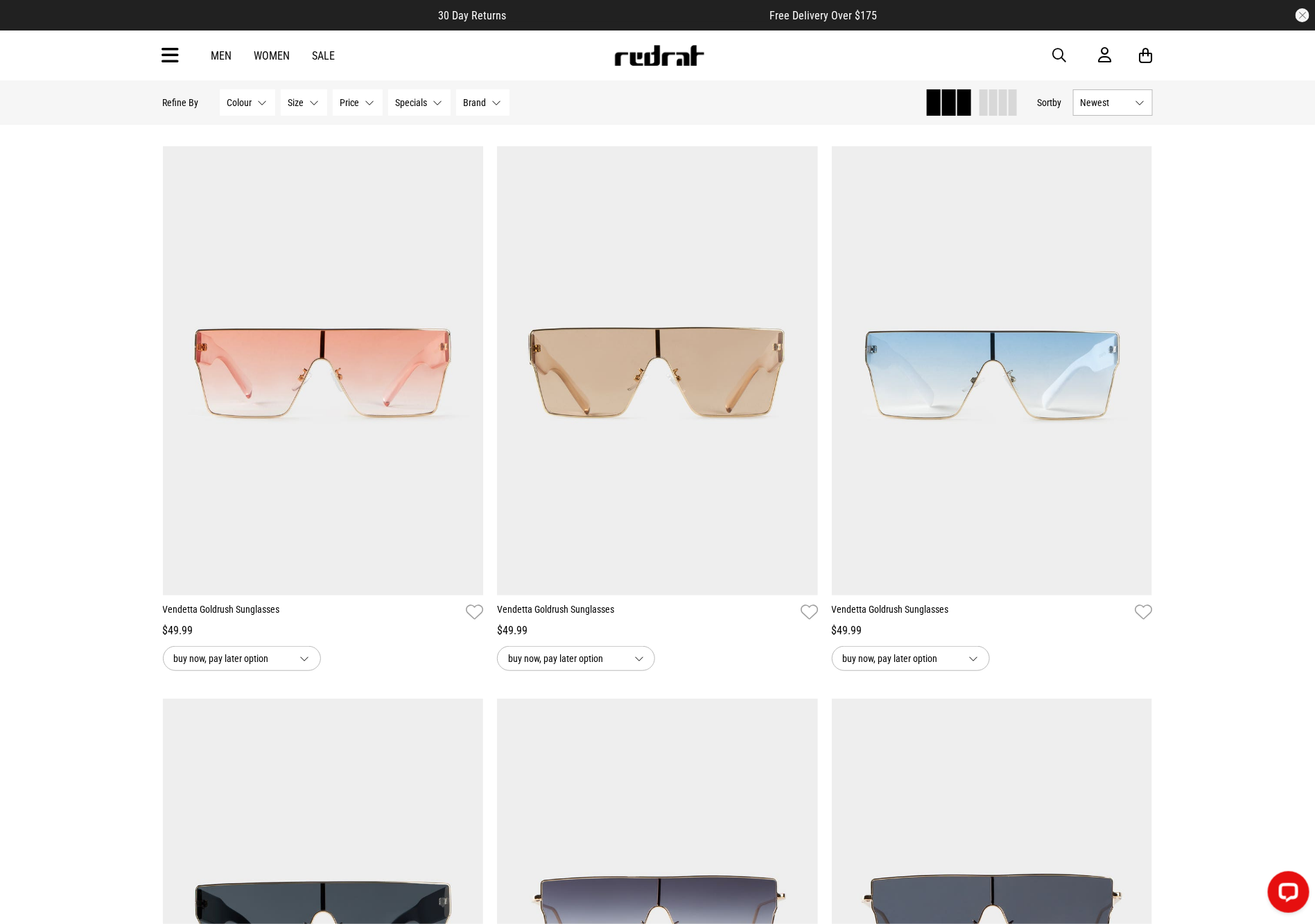
drag, startPoint x: 1325, startPoint y: 287, endPoint x: 1317, endPoint y: 124, distance: 163.2
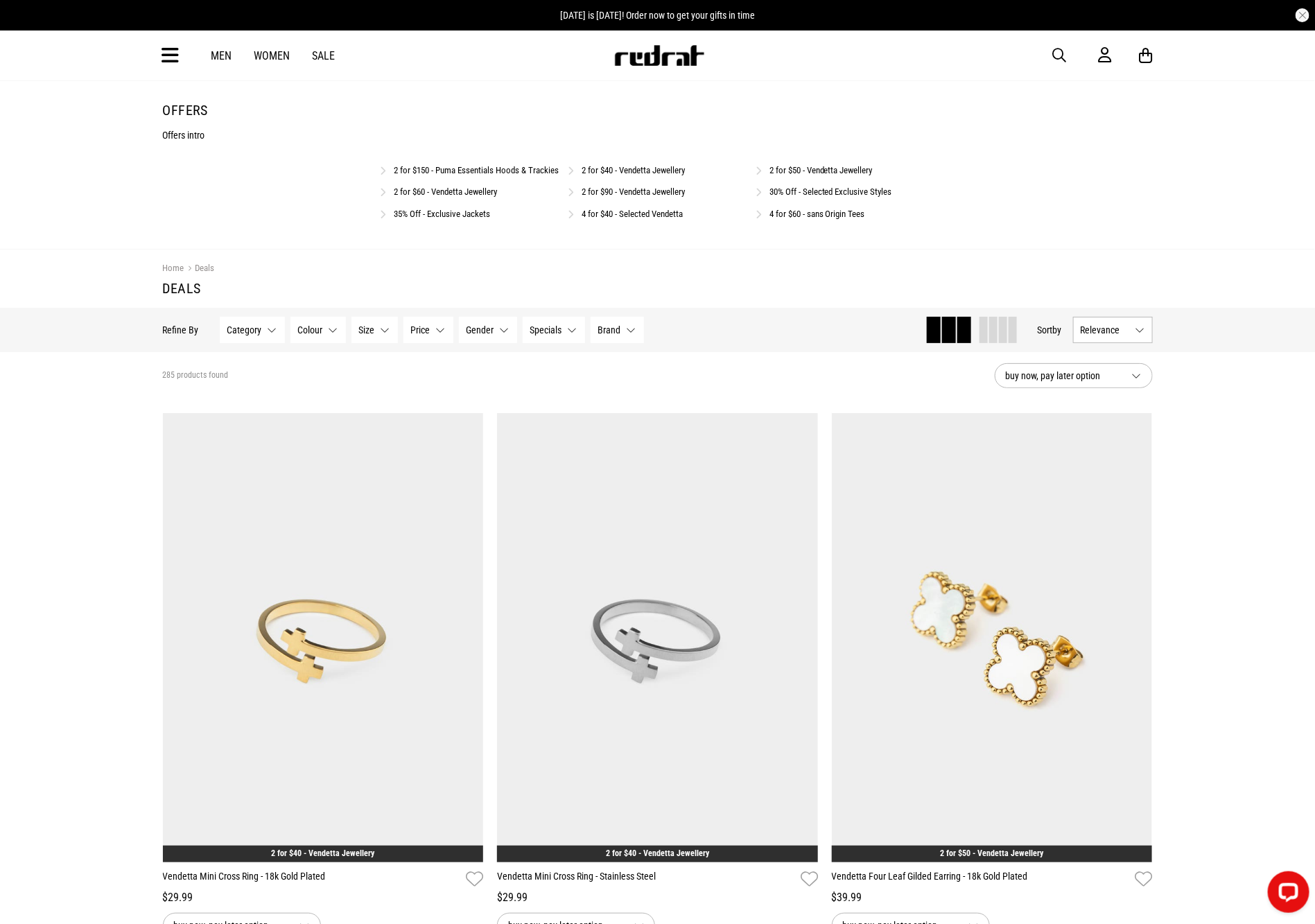
click at [801, 169] on link "2 for $50 - Vendetta Jewellery" at bounding box center [821, 170] width 104 height 10
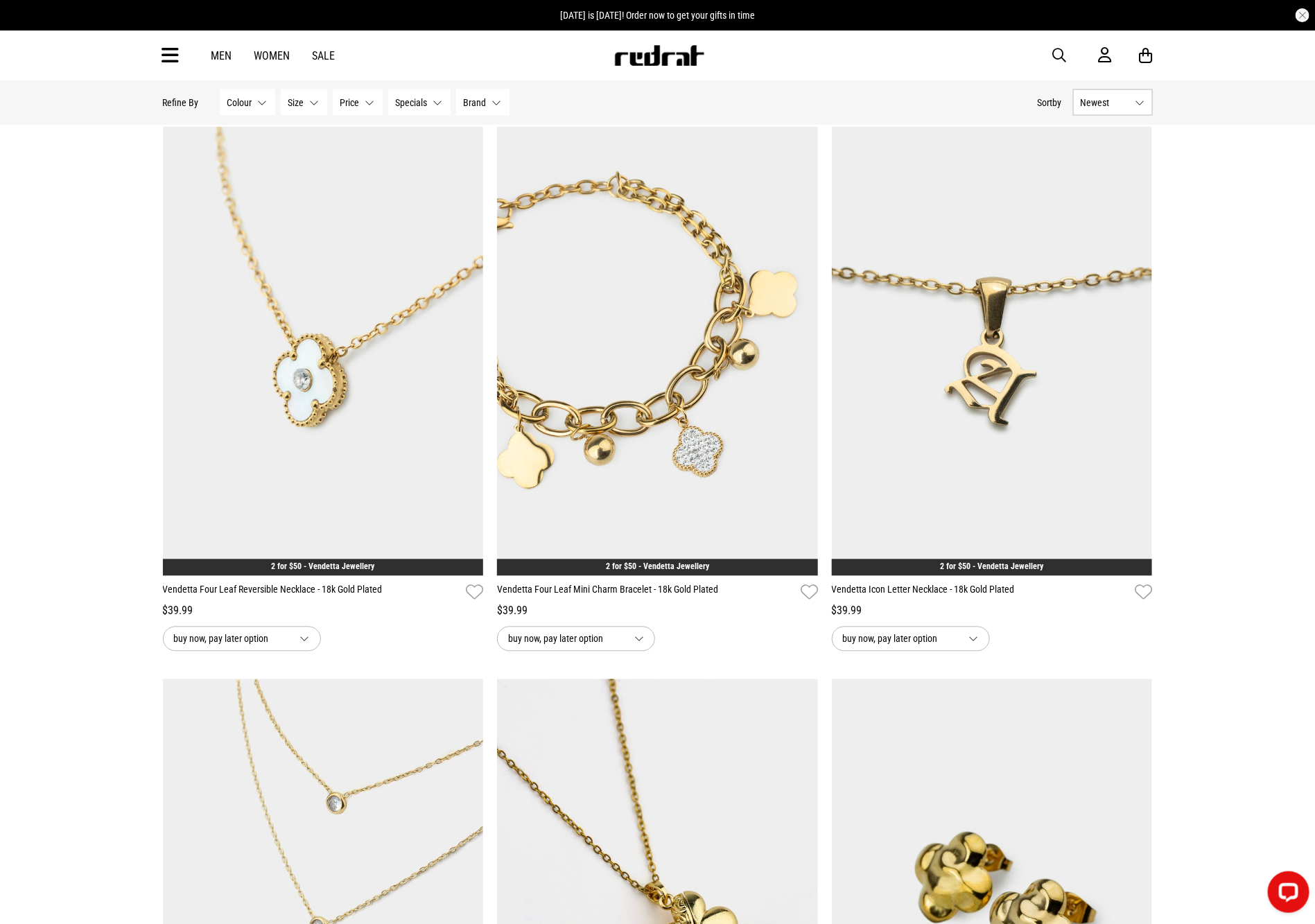
scroll to position [1221, 0]
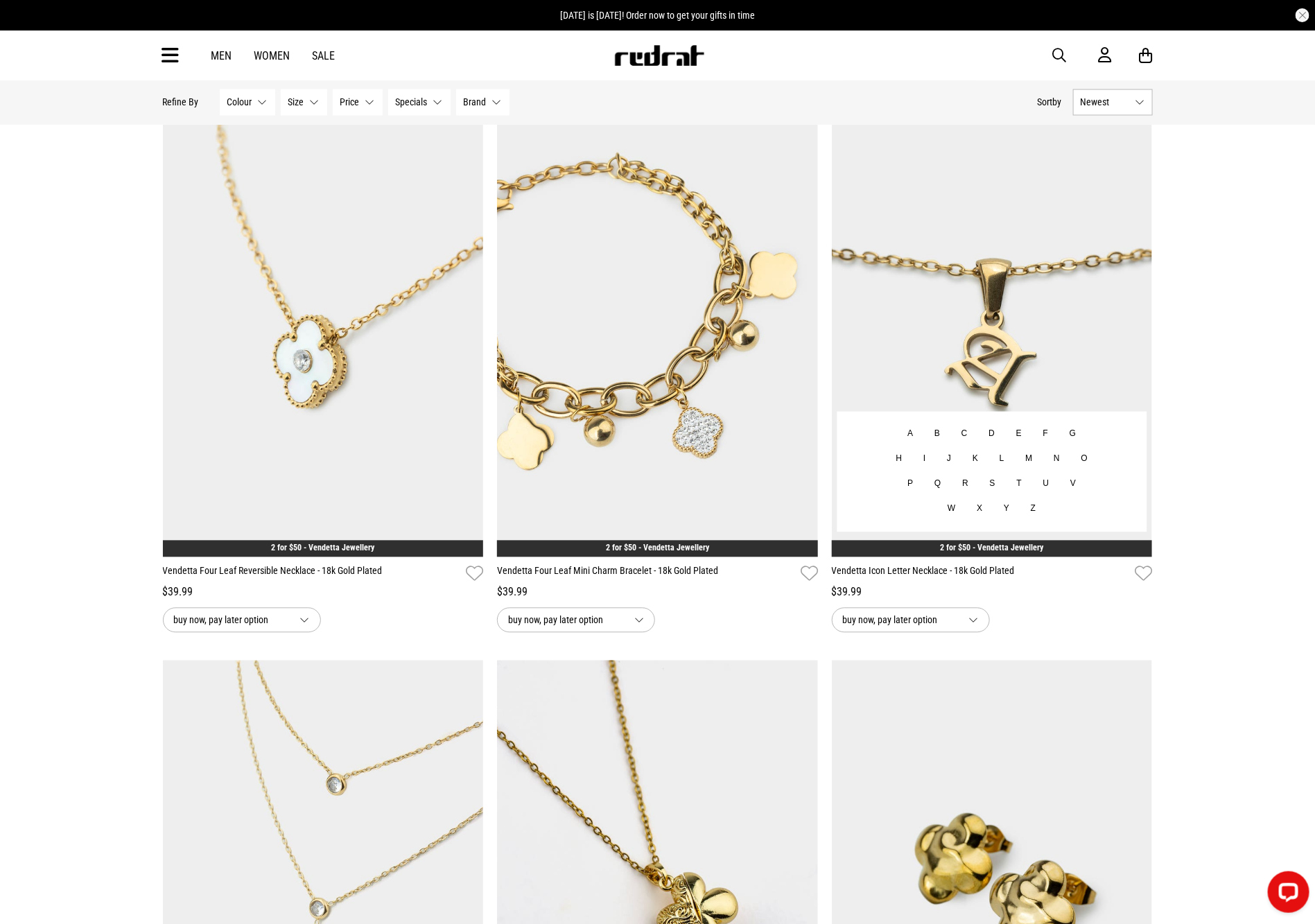
click at [1073, 348] on img at bounding box center [992, 332] width 321 height 449
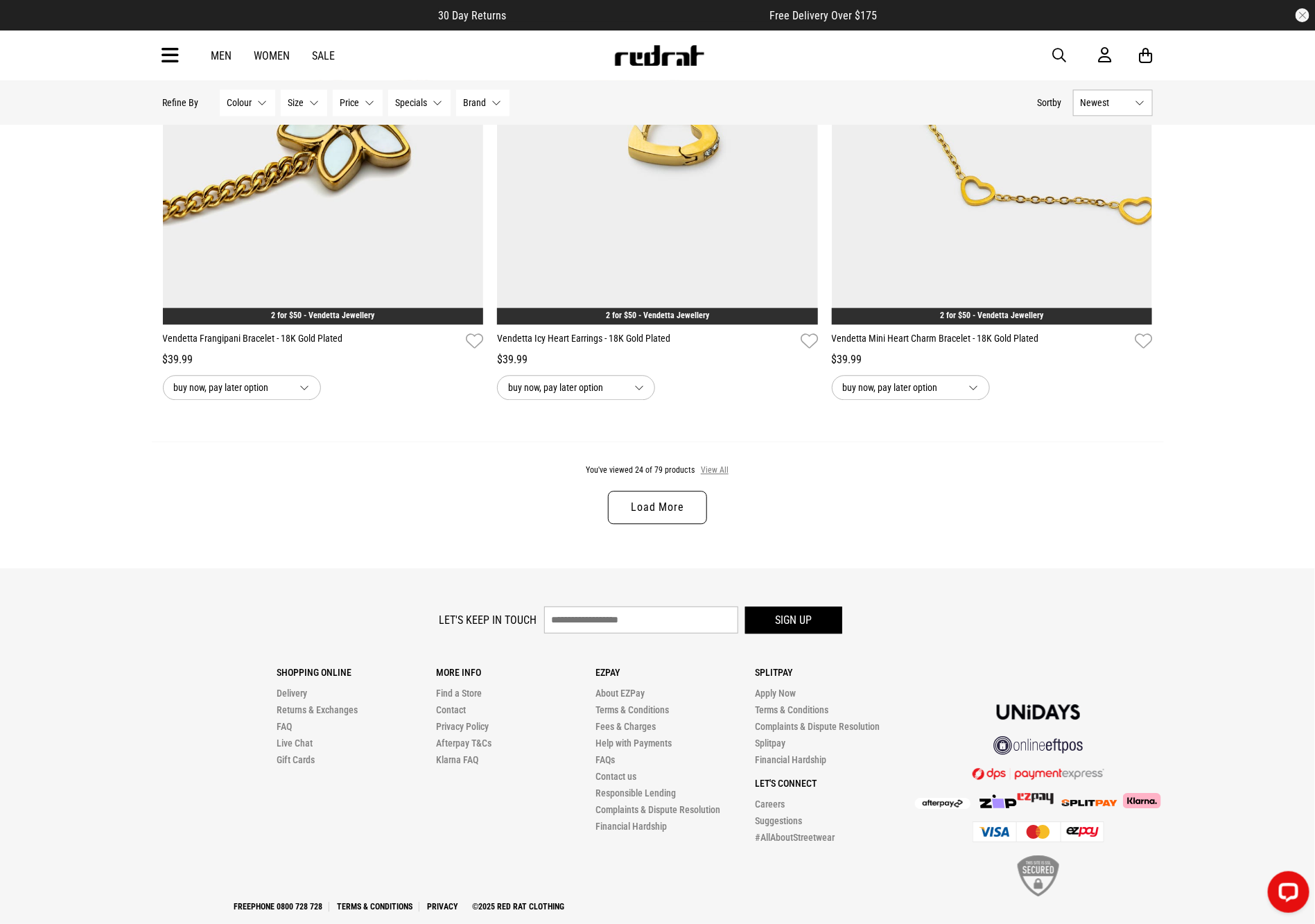
click at [712, 477] on button "View All" at bounding box center [715, 470] width 29 height 13
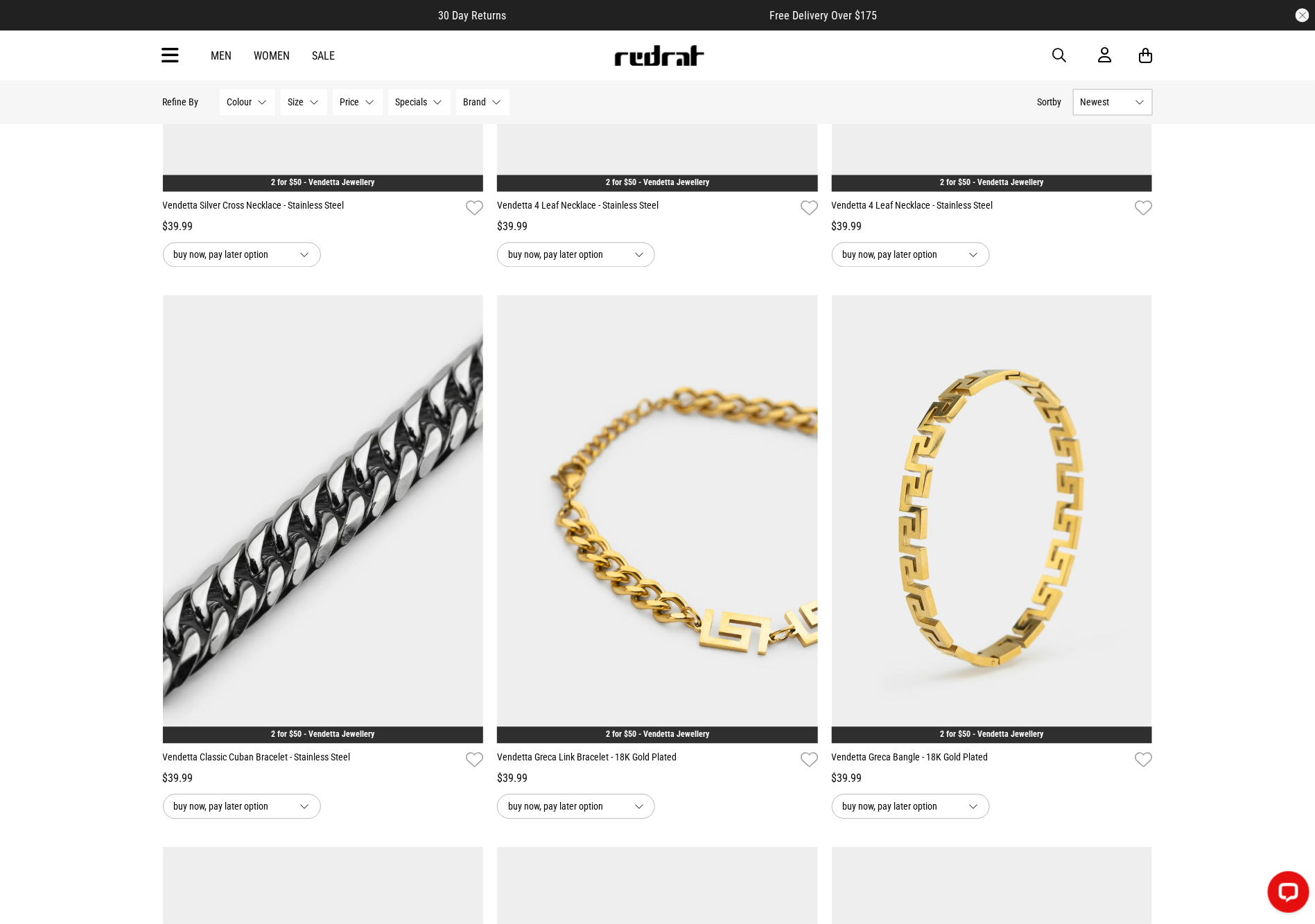
scroll to position [6611, 0]
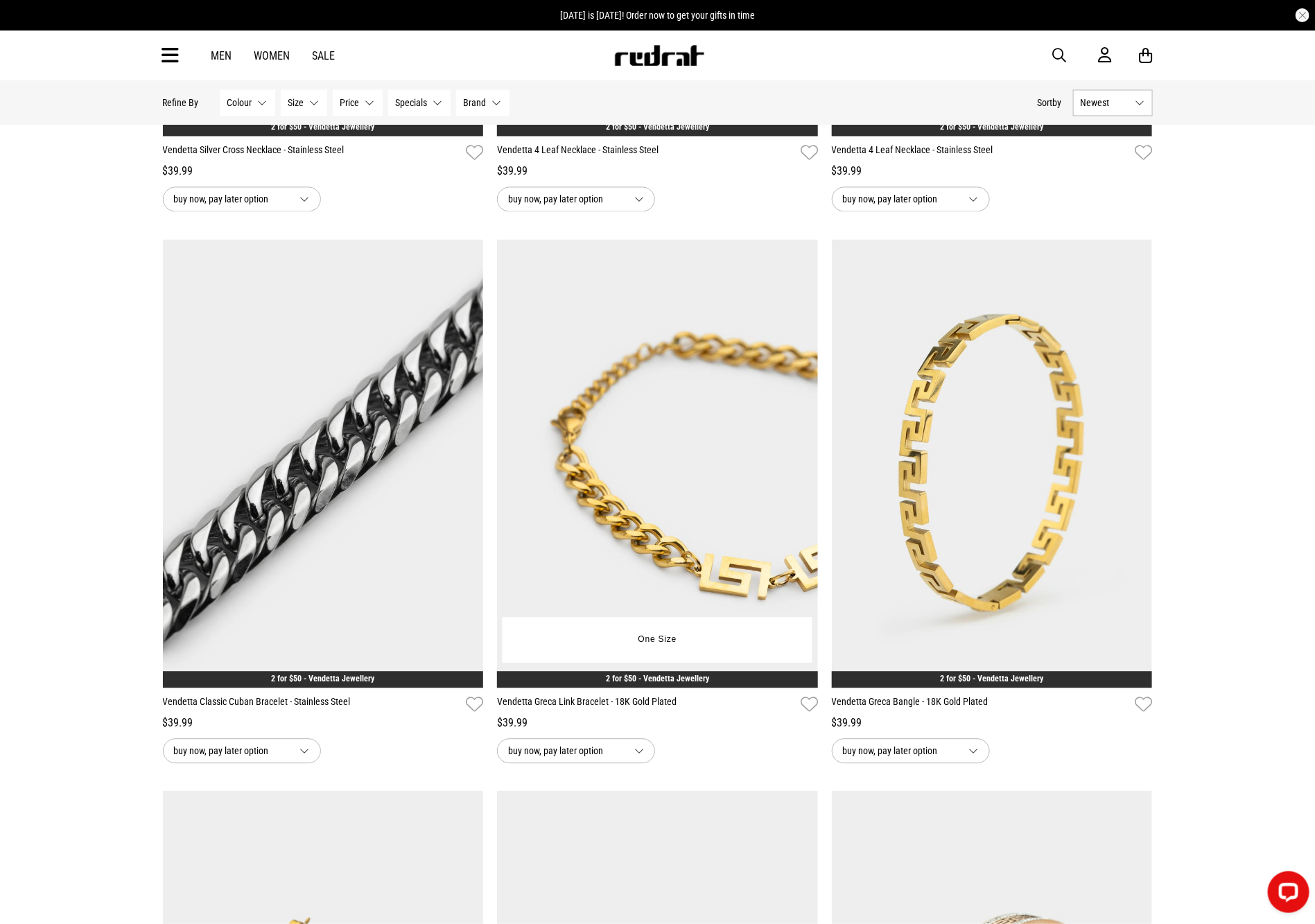
click at [548, 465] on img at bounding box center [657, 464] width 321 height 449
